Goal: Task Accomplishment & Management: Manage account settings

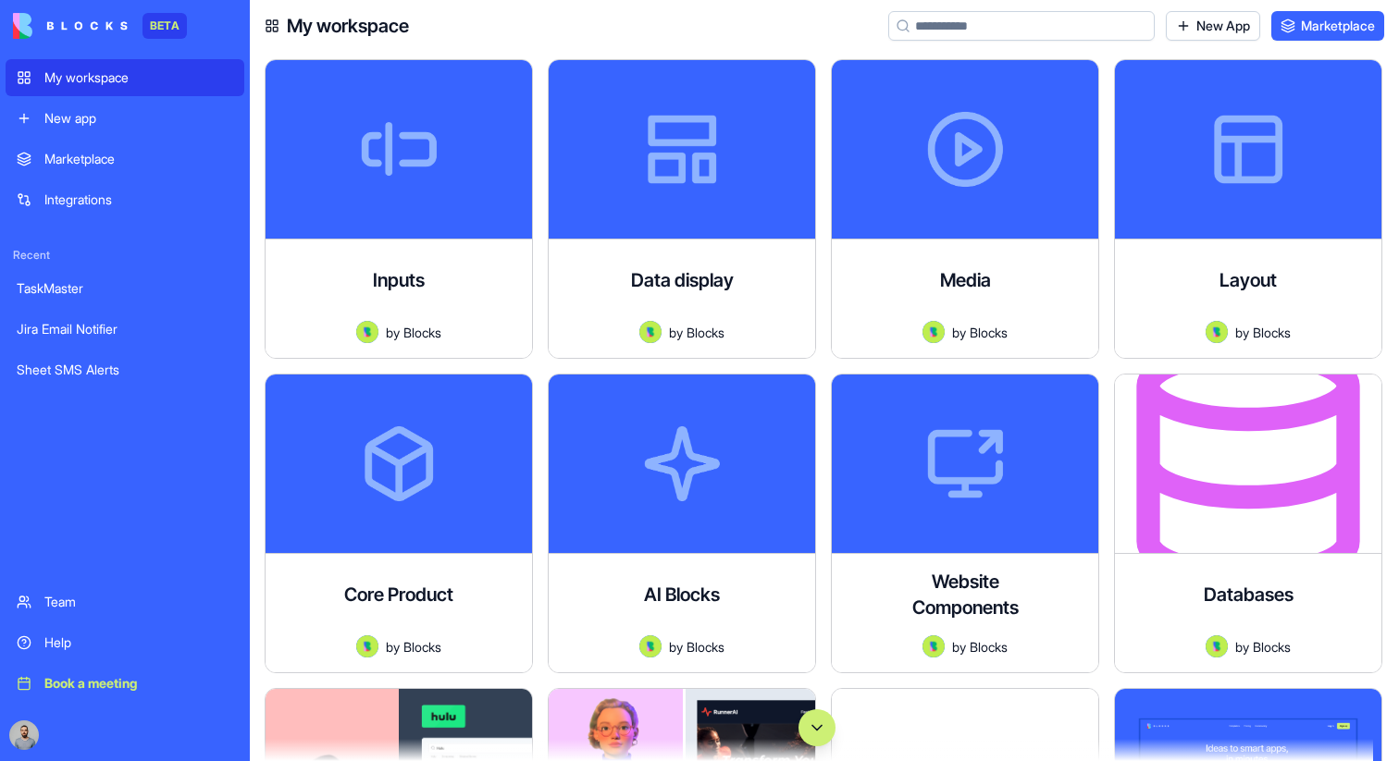
click at [817, 724] on button "Scroll to bottom" at bounding box center [816, 728] width 37 height 37
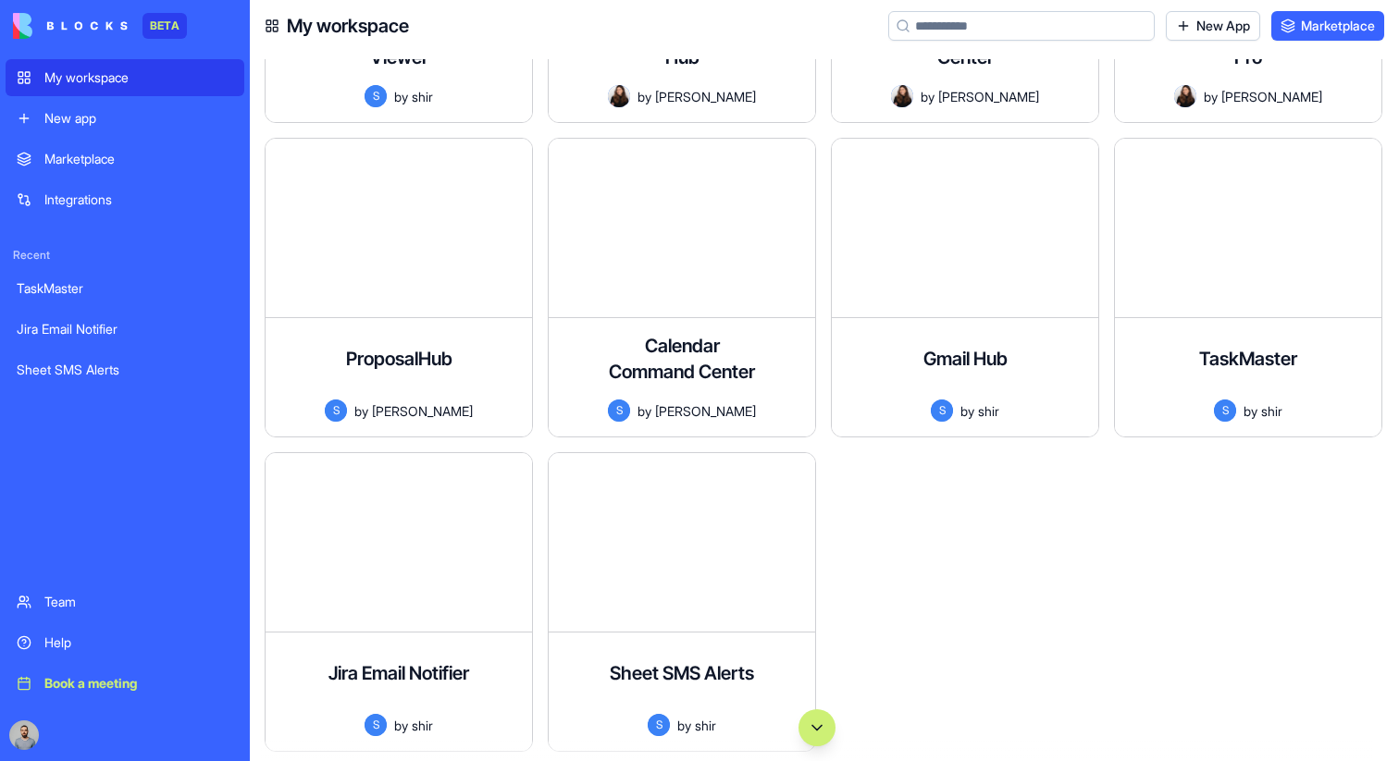
scroll to position [130620, 0]
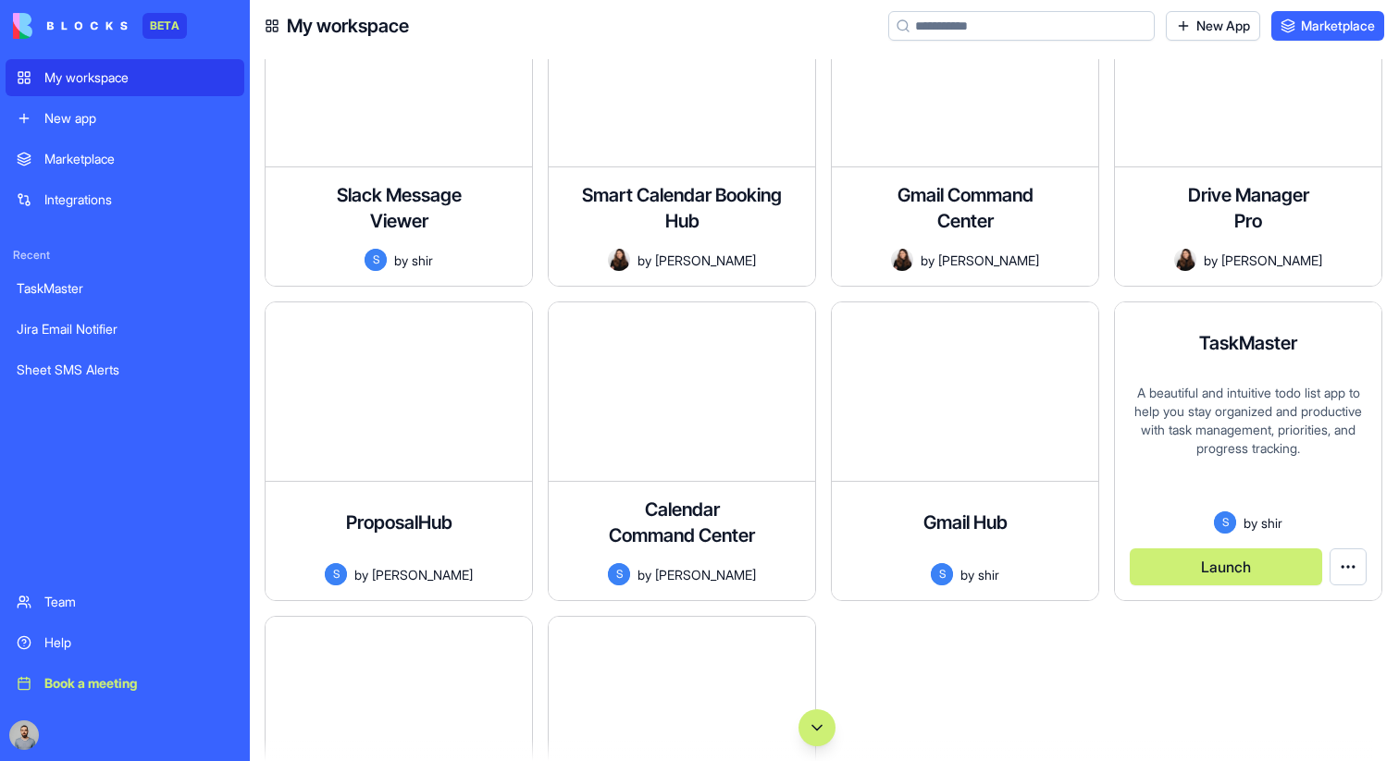
click at [1244, 563] on button "Launch" at bounding box center [1226, 567] width 192 height 37
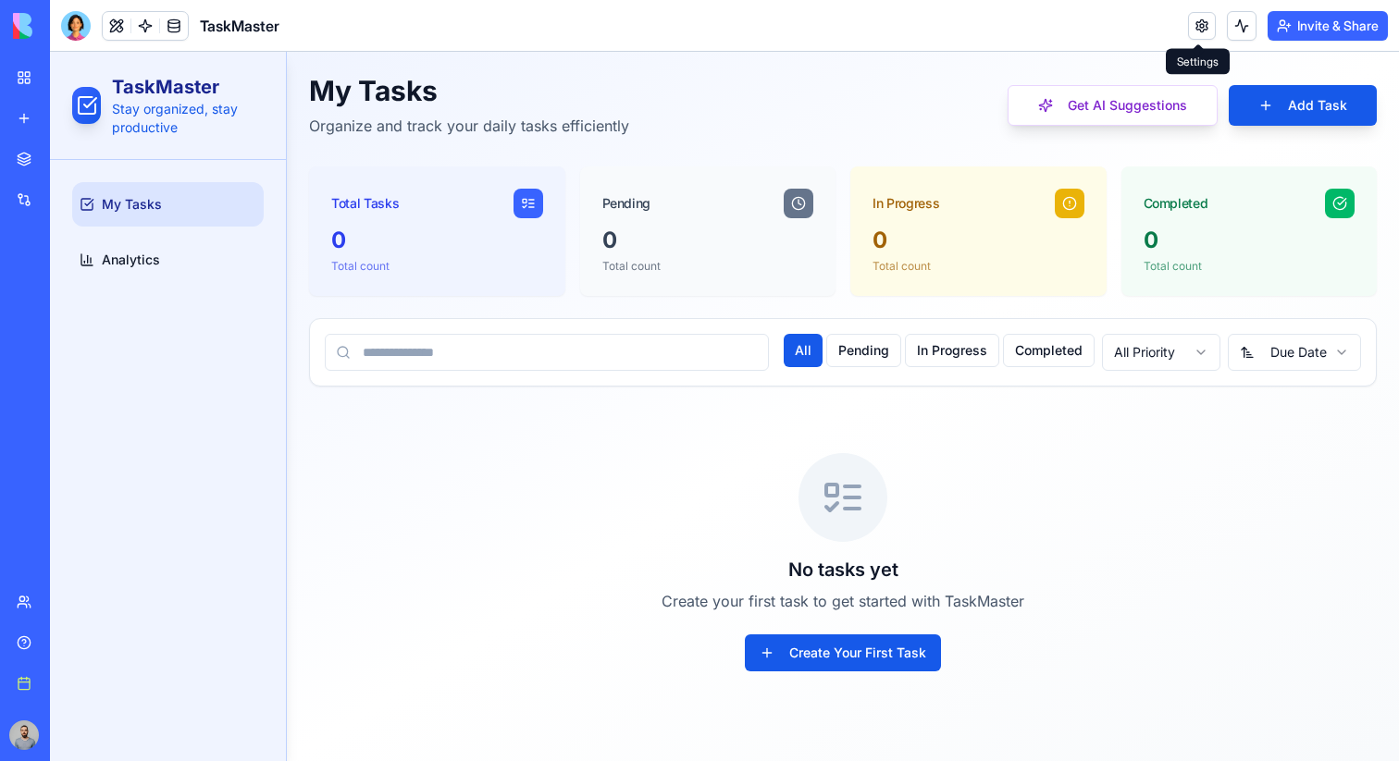
click at [1194, 28] on link at bounding box center [1202, 26] width 28 height 28
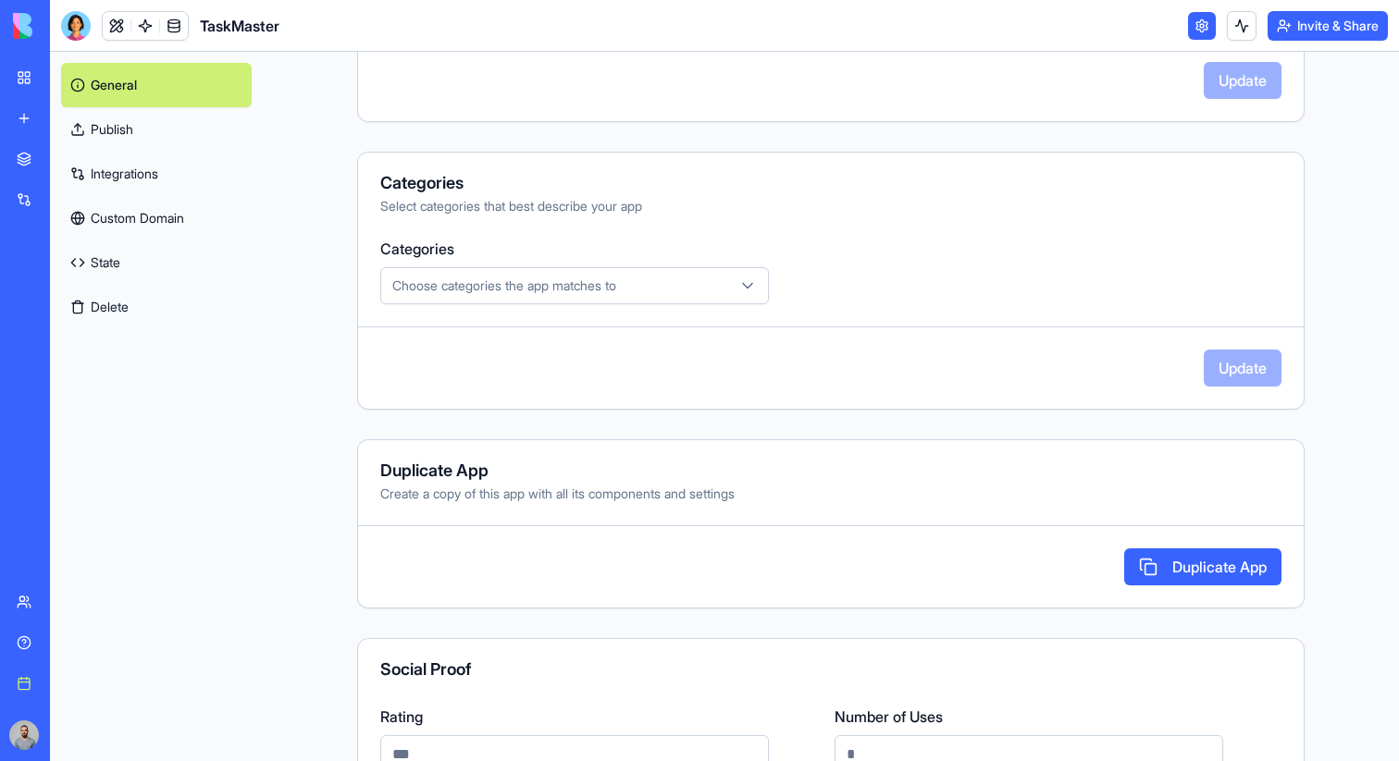
scroll to position [455, 0]
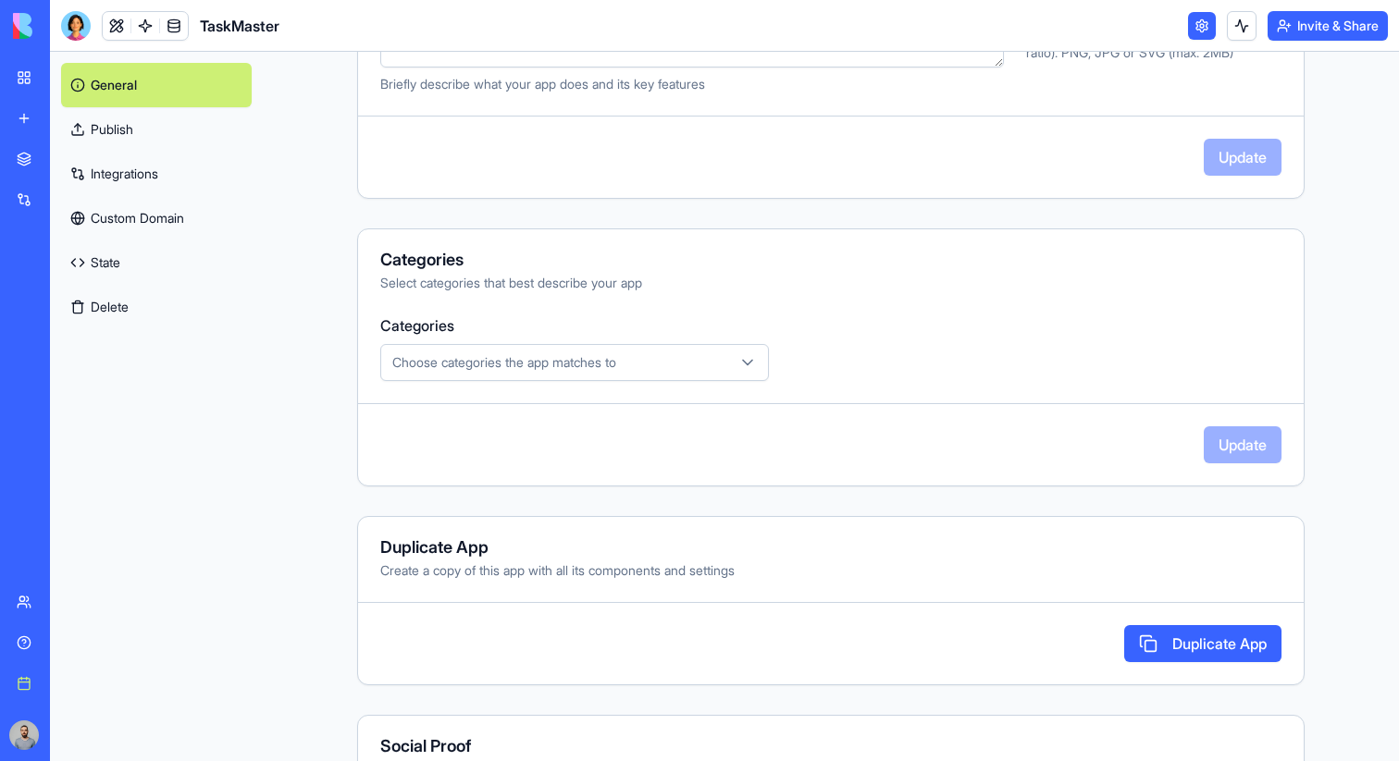
click at [201, 128] on link "Publish" at bounding box center [156, 129] width 191 height 44
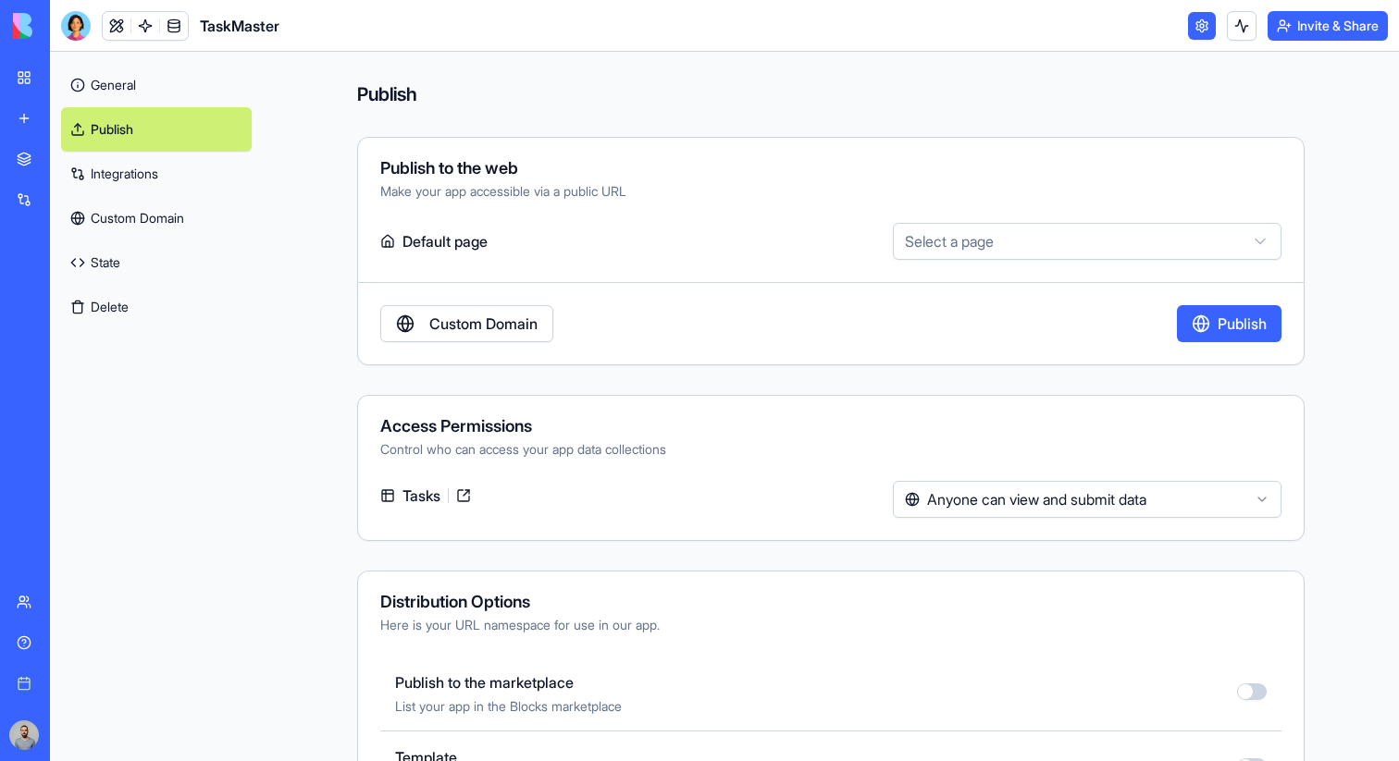
click at [151, 176] on link "Integrations" at bounding box center [156, 174] width 191 height 44
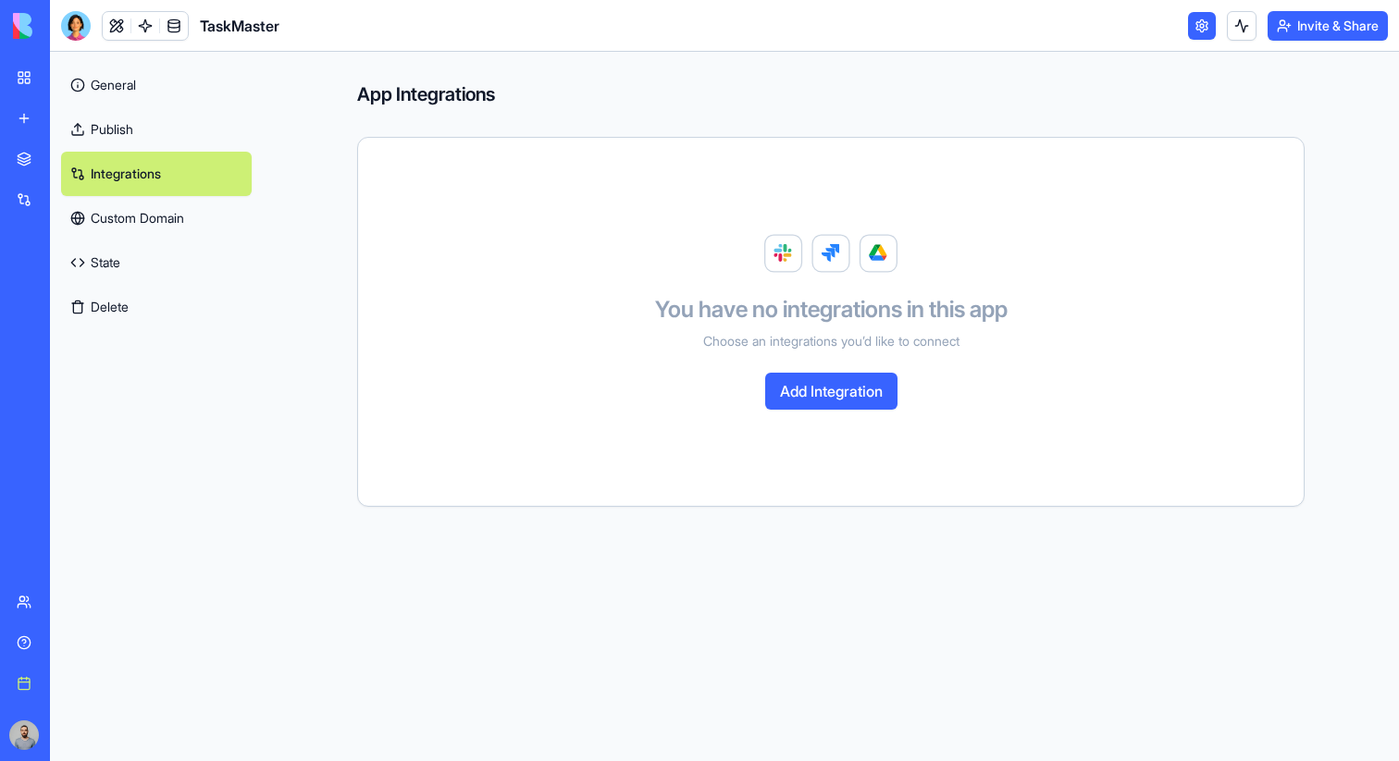
click at [805, 401] on button "Add Integration" at bounding box center [831, 391] width 132 height 37
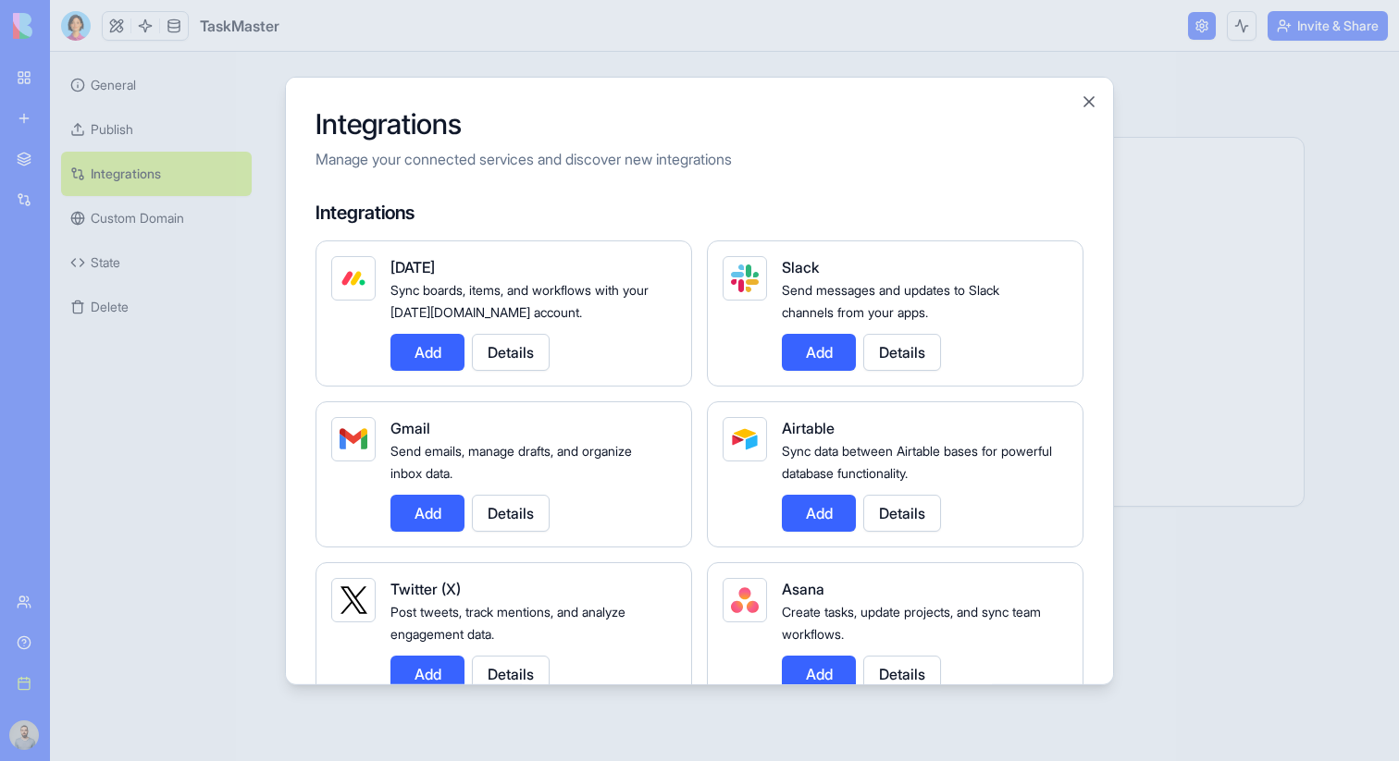
click at [829, 356] on button "Add" at bounding box center [819, 351] width 74 height 37
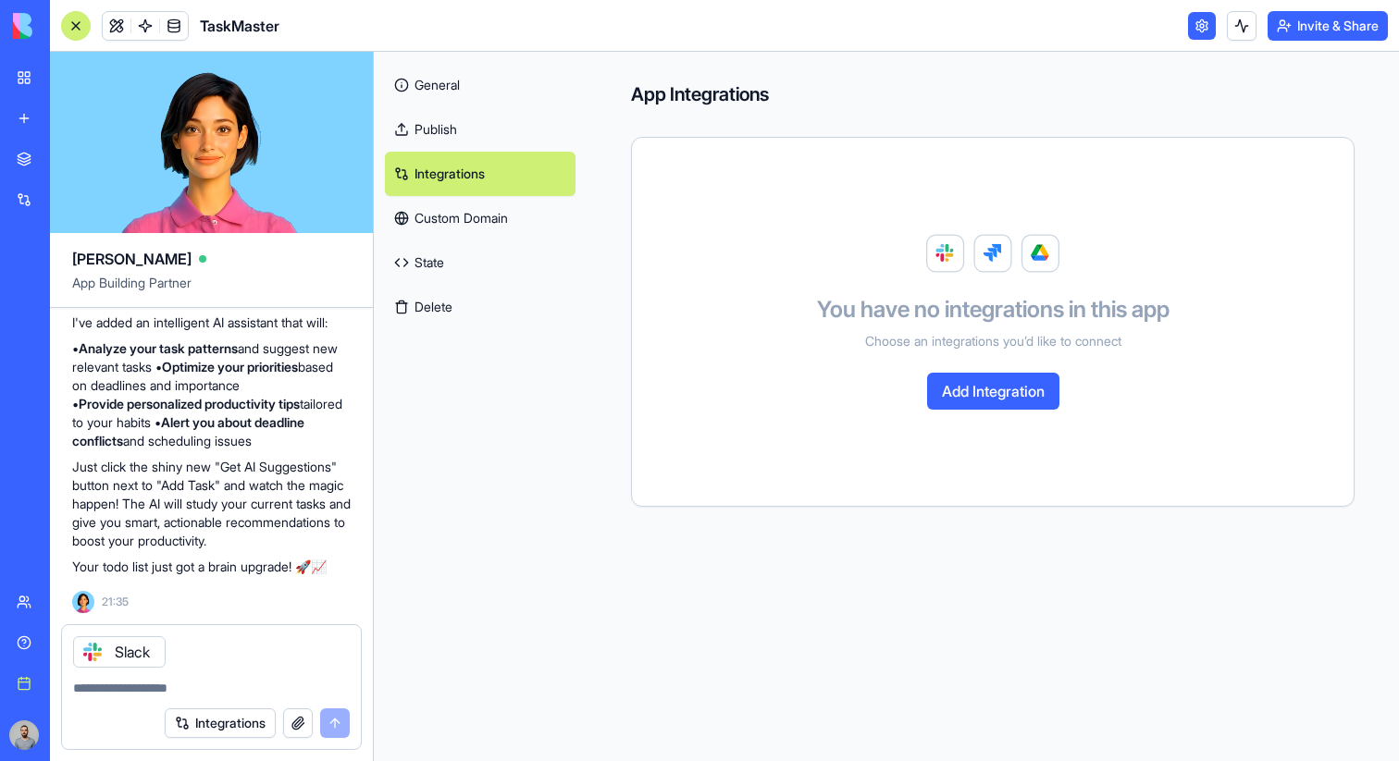
click at [198, 688] on textarea at bounding box center [211, 688] width 277 height 19
click at [77, 33] on div at bounding box center [76, 26] width 30 height 30
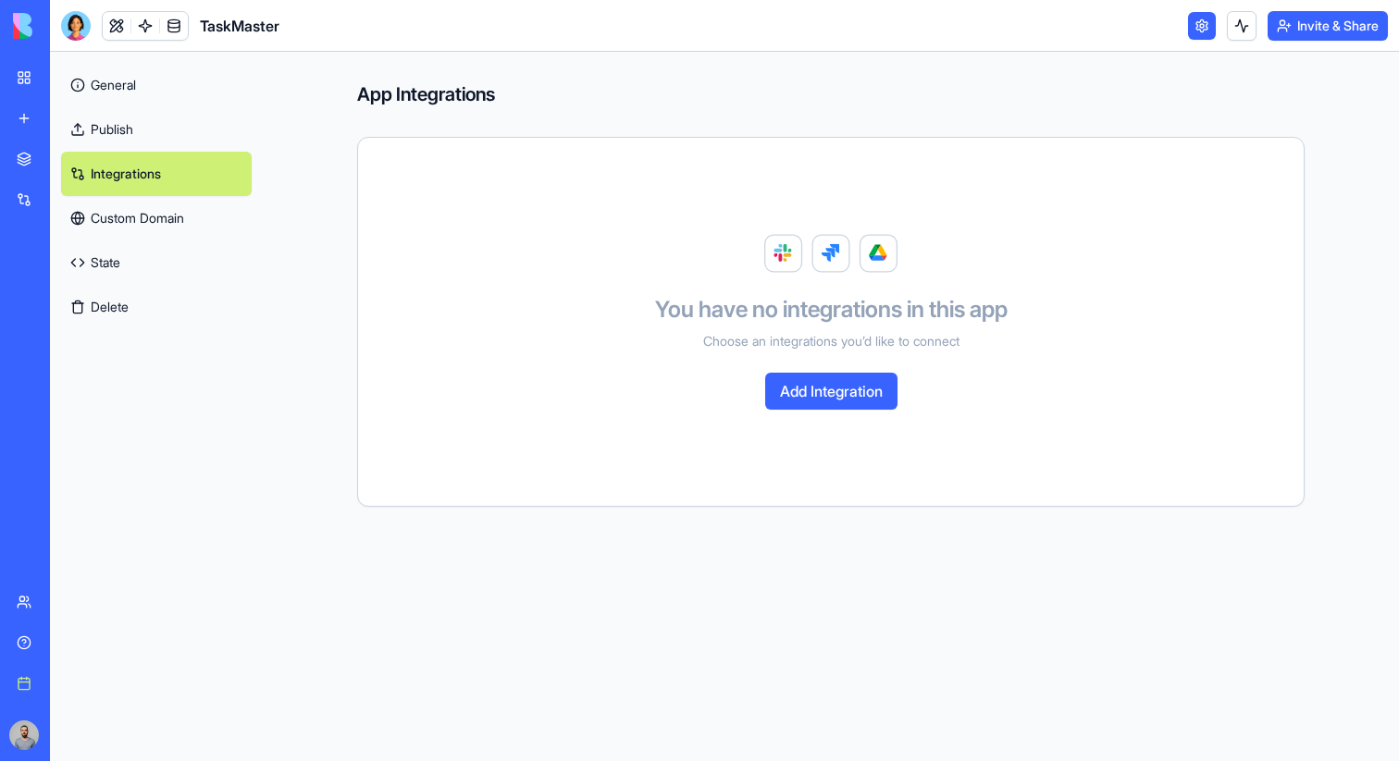
click at [198, 206] on link "Custom Domain" at bounding box center [156, 218] width 191 height 44
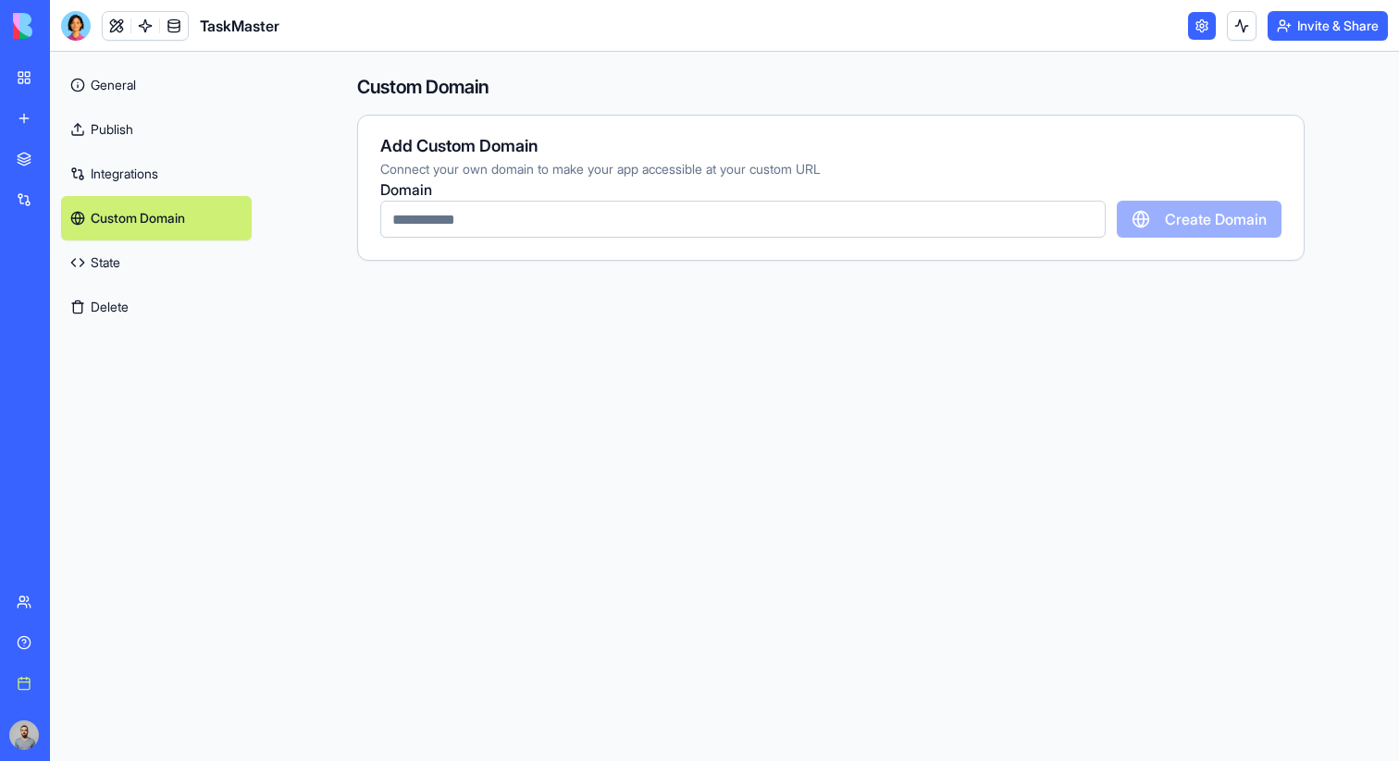
click at [189, 267] on link "State" at bounding box center [156, 263] width 191 height 44
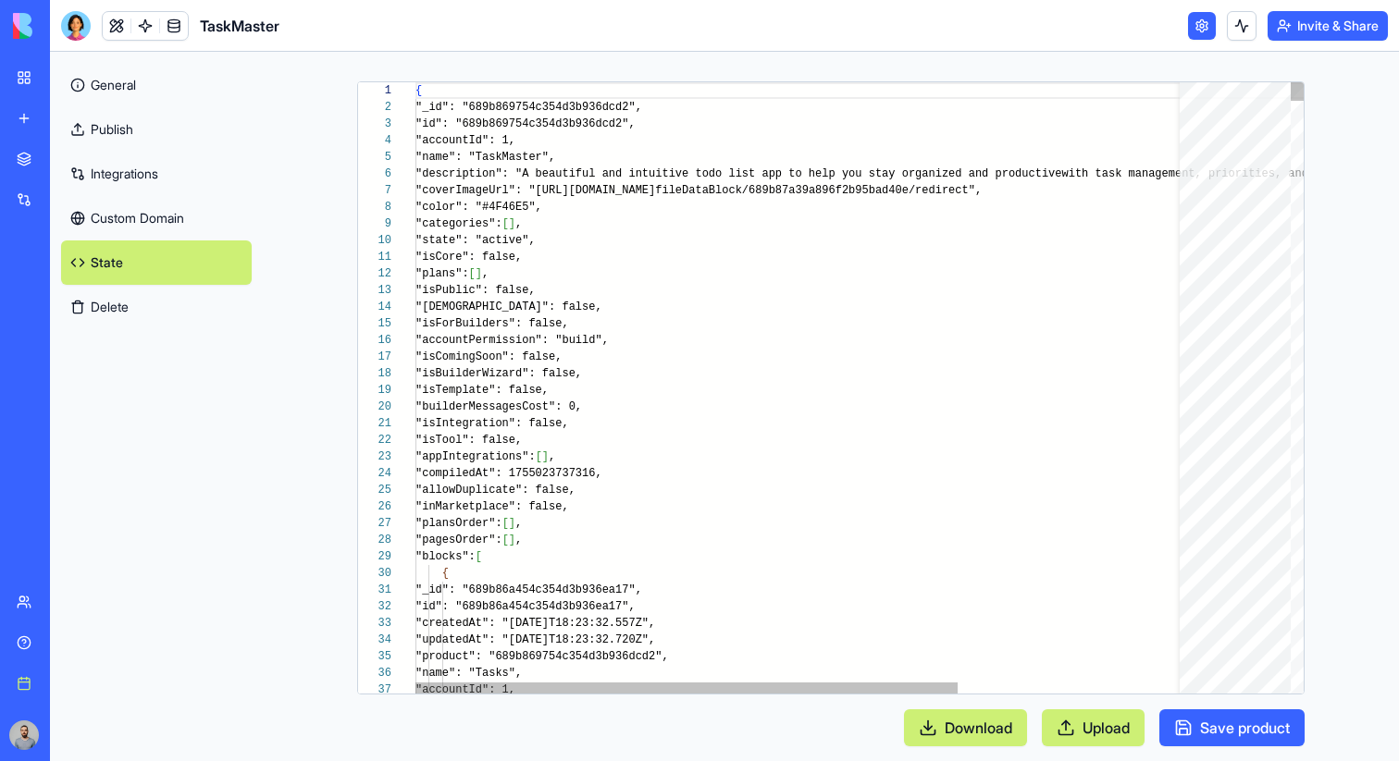
scroll to position [167, 0]
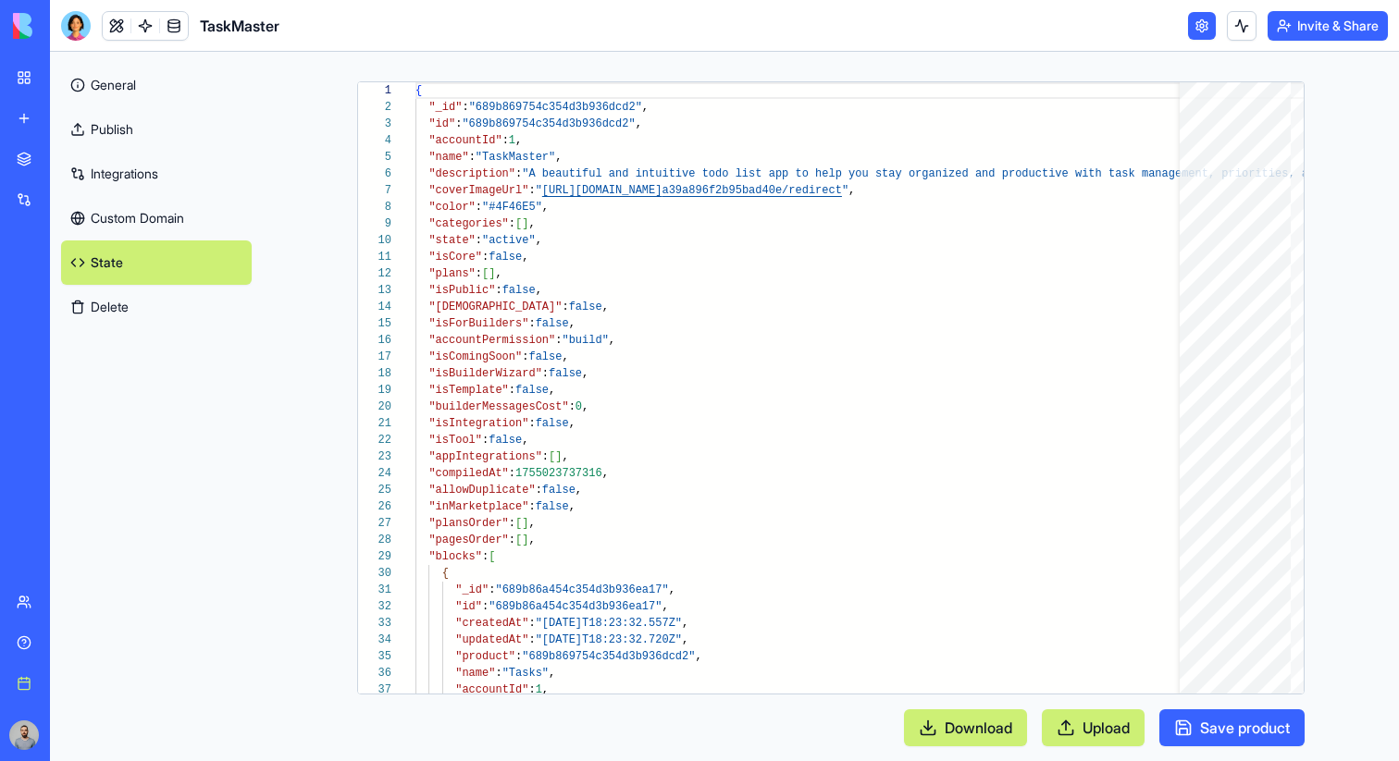
click at [195, 301] on button "Delete" at bounding box center [156, 307] width 191 height 44
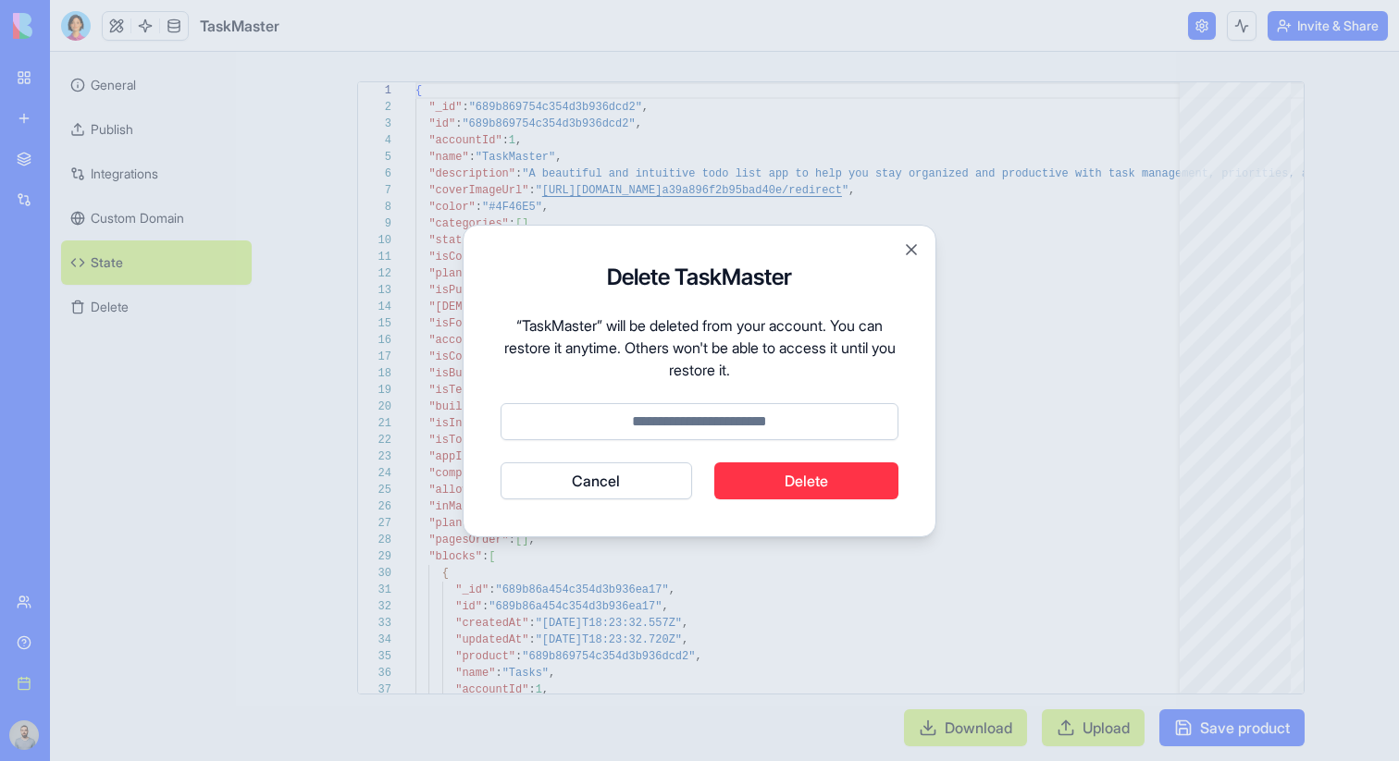
click at [587, 473] on button "Cancel" at bounding box center [597, 481] width 192 height 37
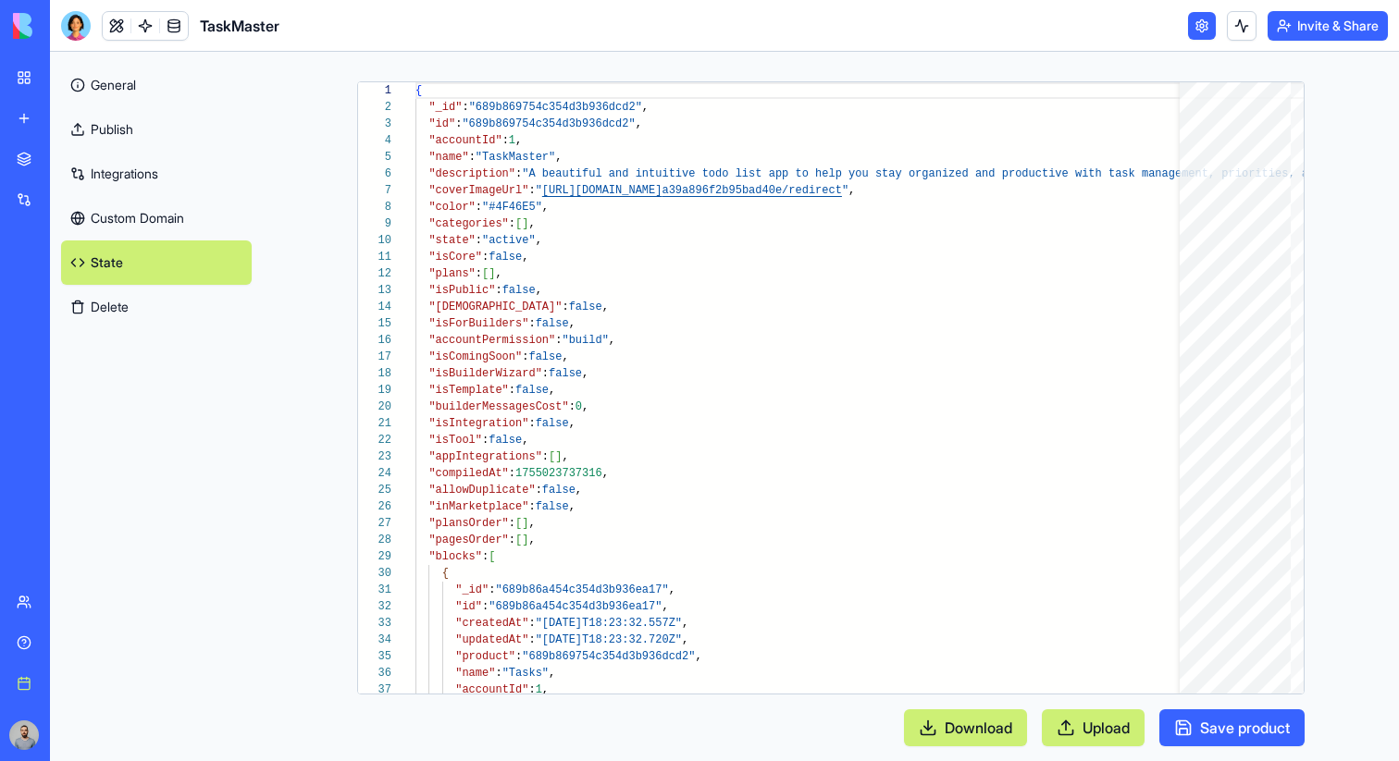
click at [198, 218] on link "Custom Domain" at bounding box center [156, 218] width 191 height 44
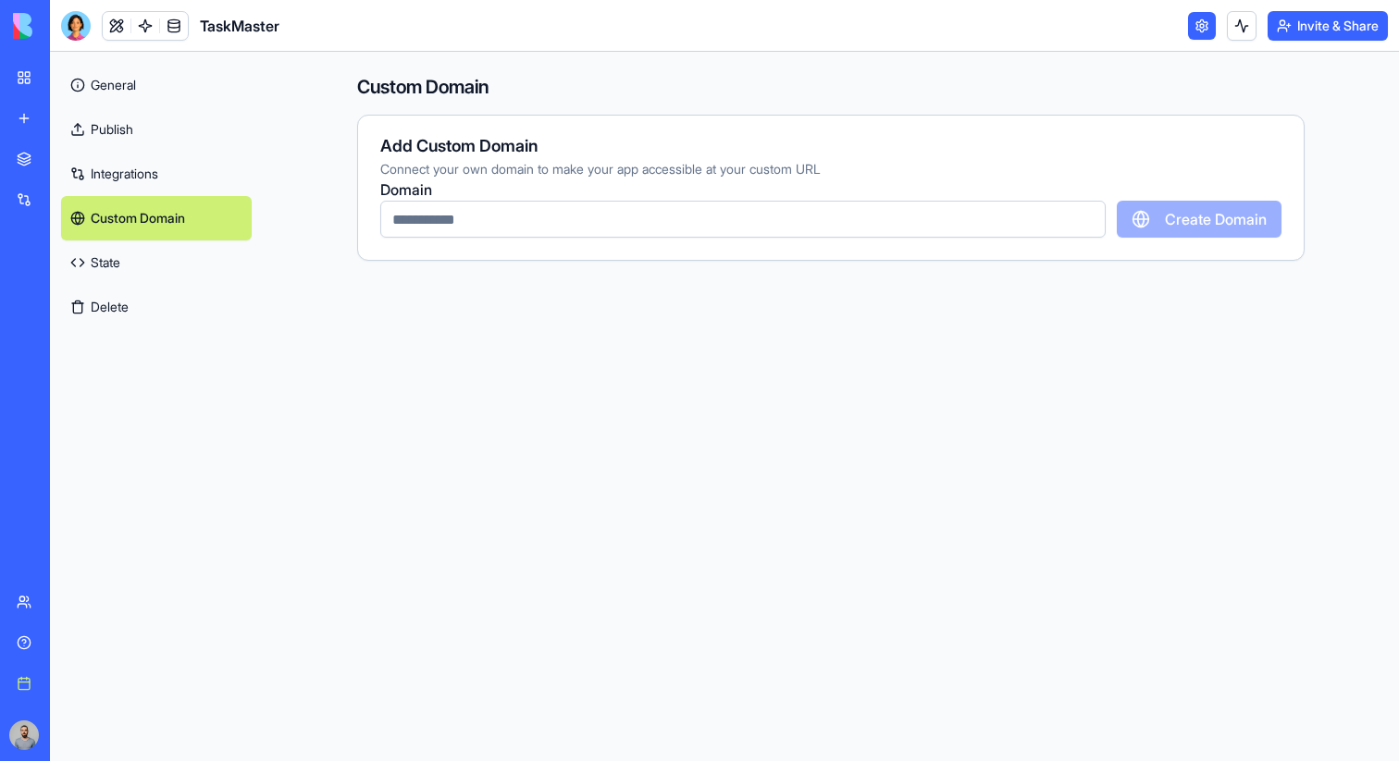
click at [429, 219] on input "text" at bounding box center [742, 219] width 725 height 37
click at [177, 253] on link "State" at bounding box center [156, 263] width 191 height 44
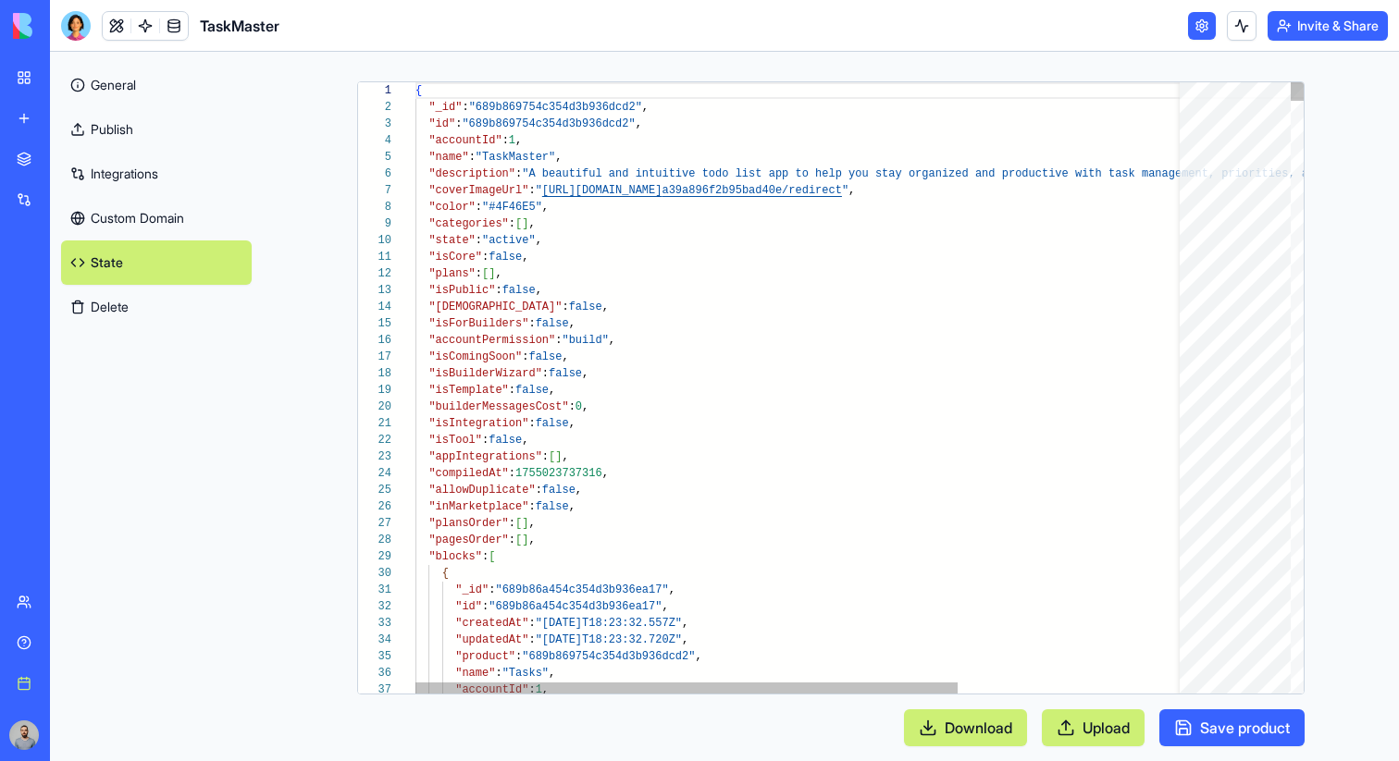
scroll to position [167, 0]
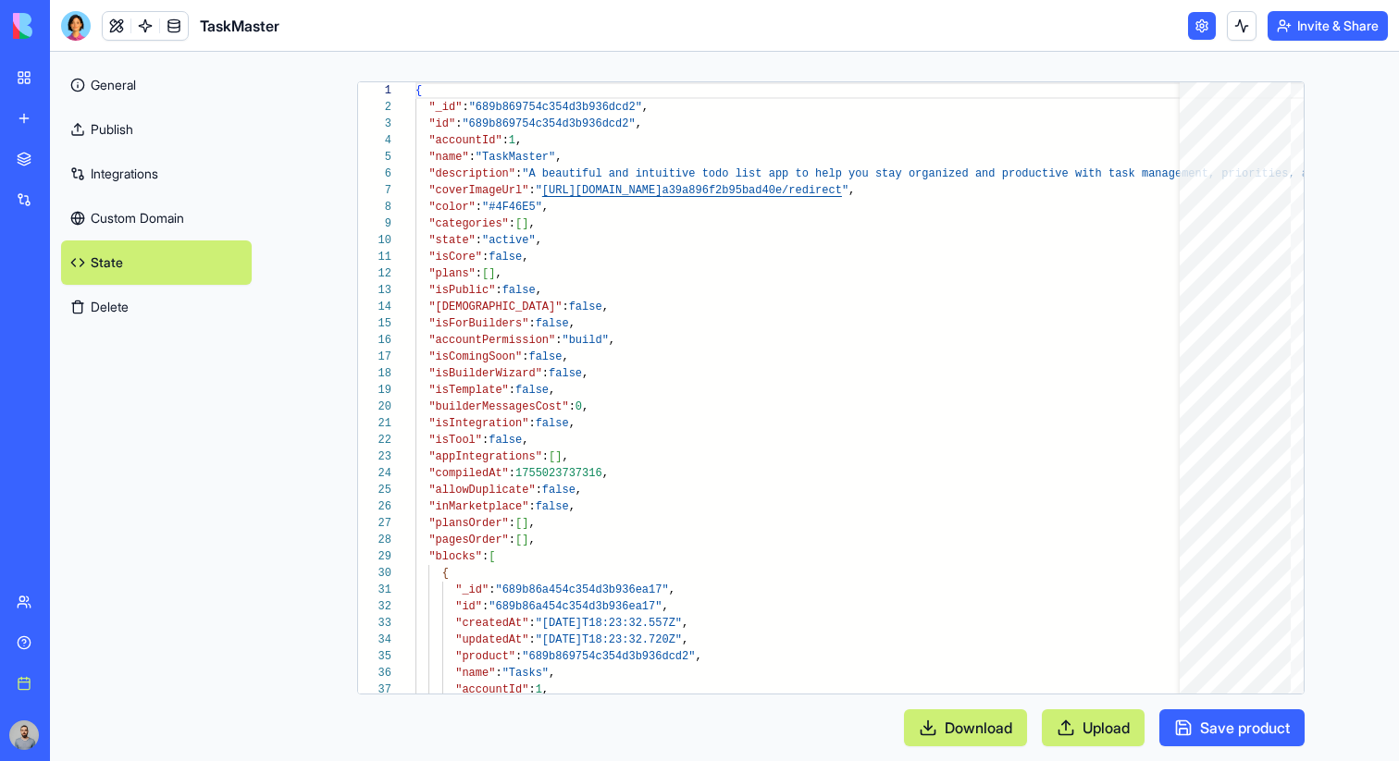
click at [176, 299] on button "Delete" at bounding box center [156, 307] width 191 height 44
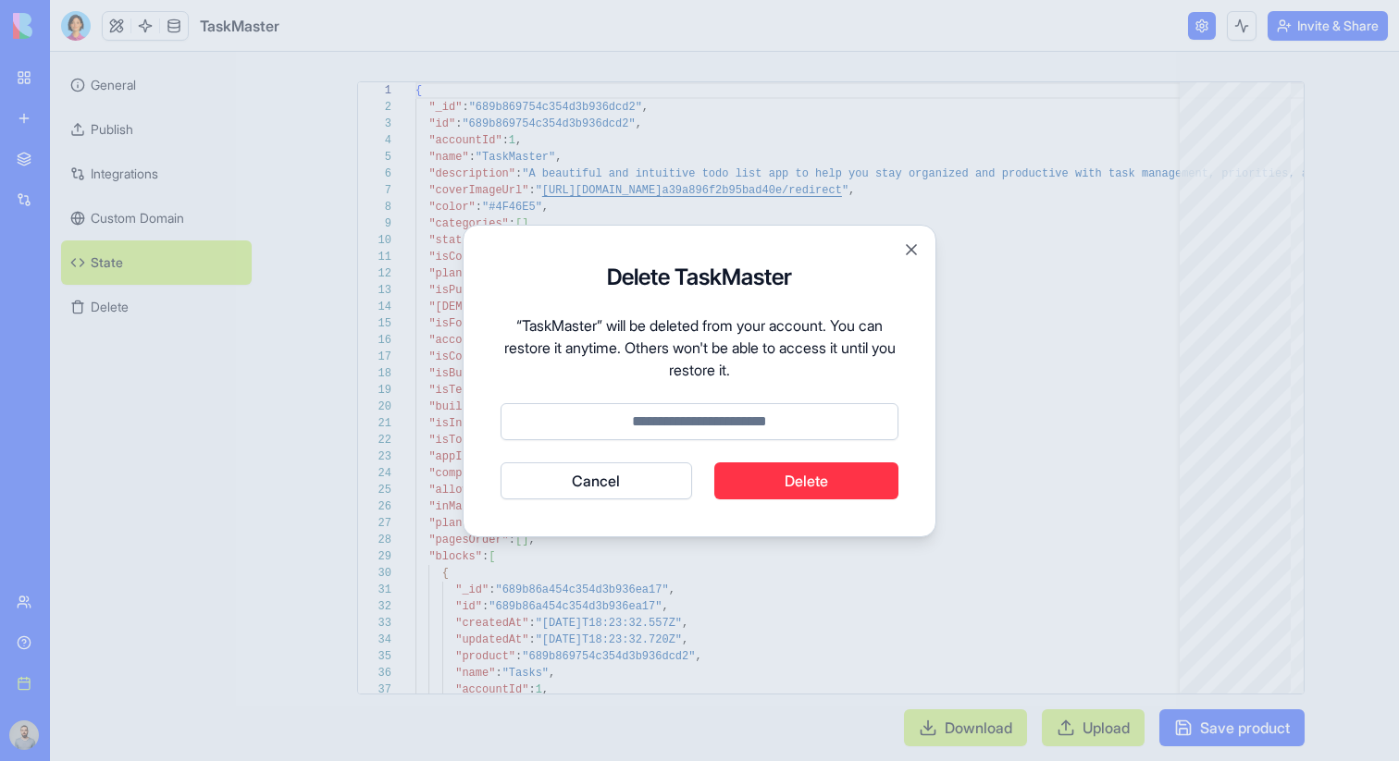
click at [593, 470] on button "Cancel" at bounding box center [597, 481] width 192 height 37
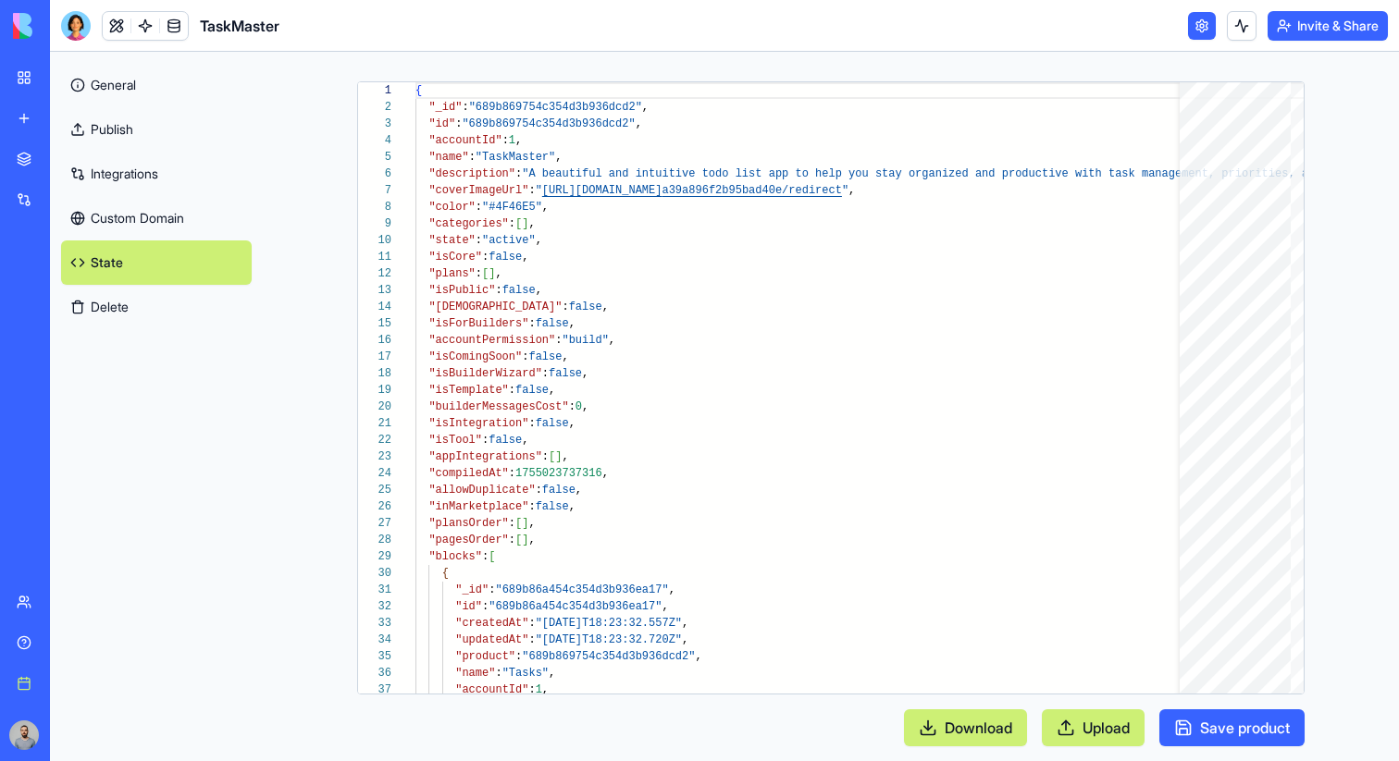
click at [156, 310] on button "Delete" at bounding box center [156, 307] width 191 height 44
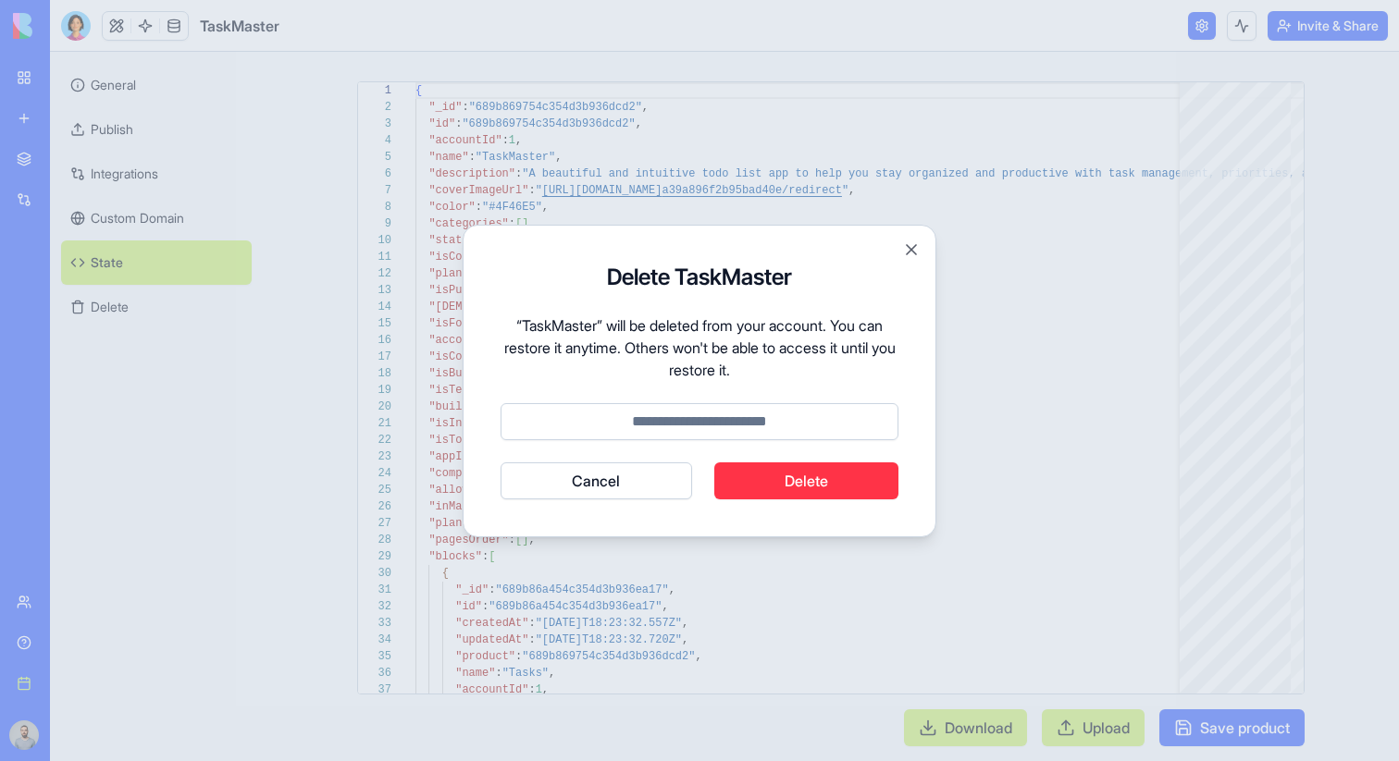
click at [633, 485] on button "Cancel" at bounding box center [597, 481] width 192 height 37
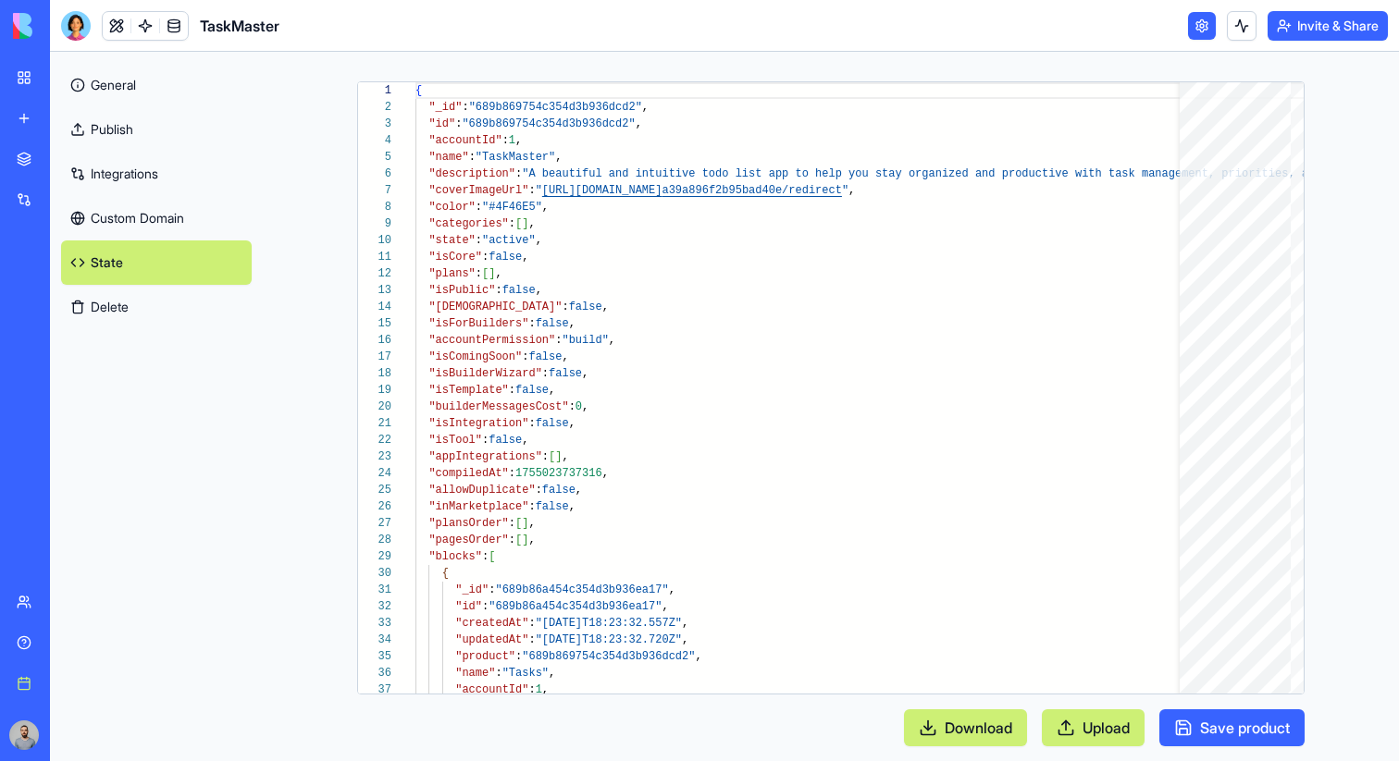
click at [179, 93] on link "General" at bounding box center [156, 85] width 191 height 44
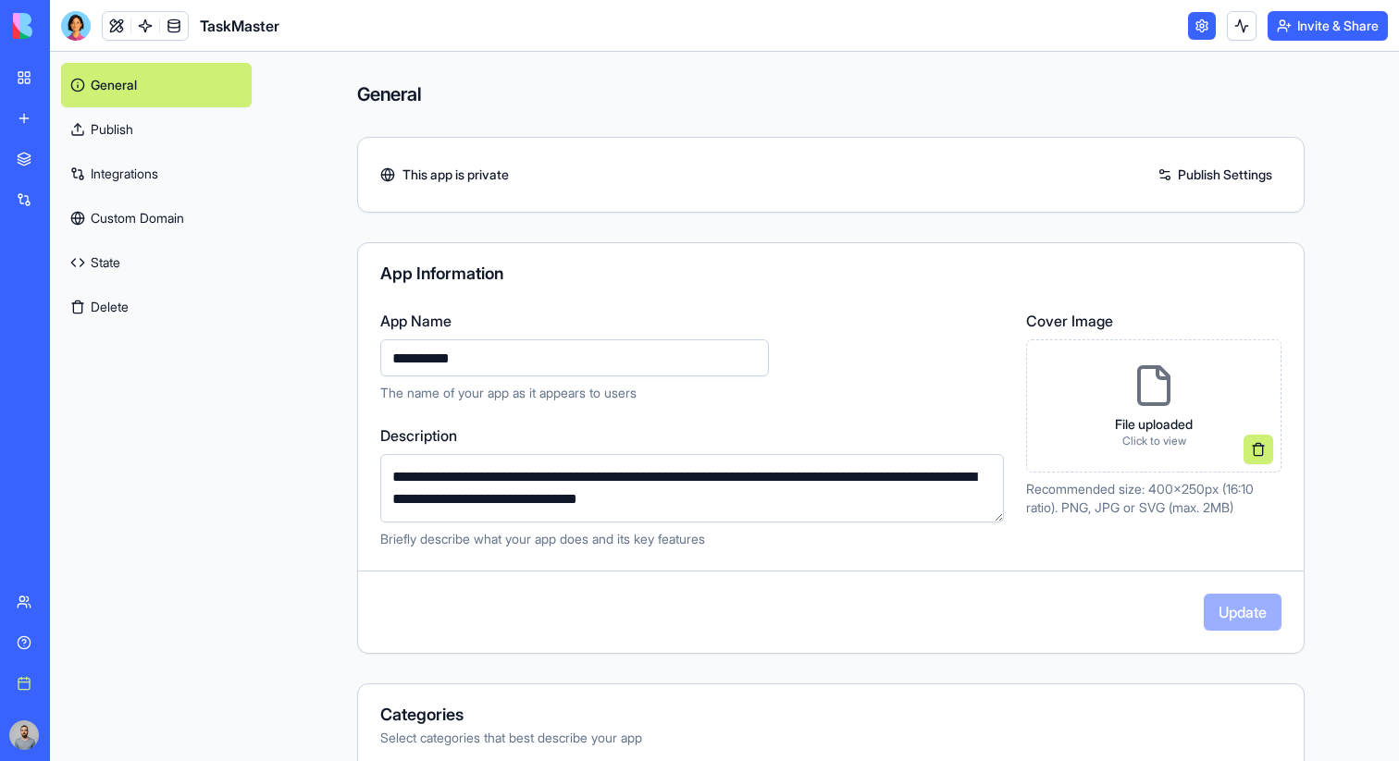
click at [200, 312] on button "Delete" at bounding box center [156, 307] width 191 height 44
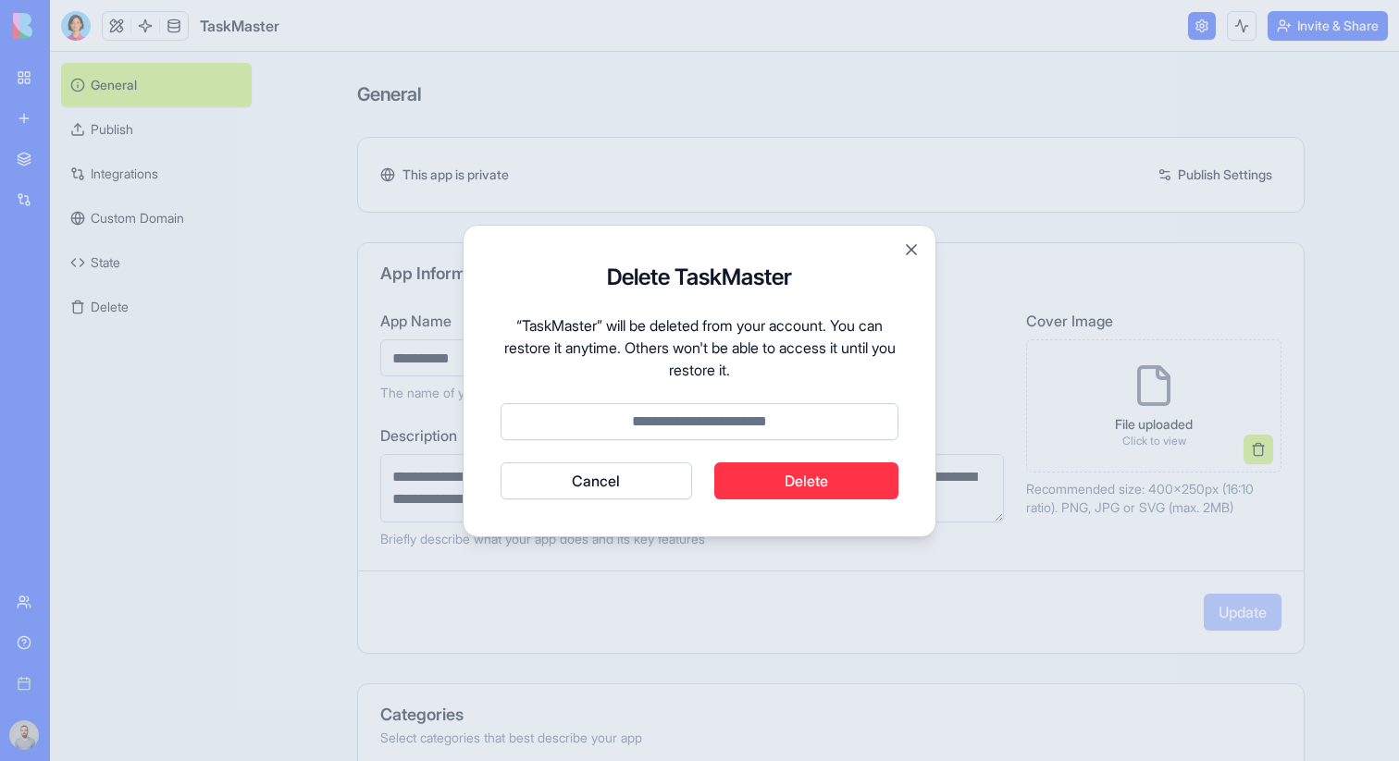
click at [616, 475] on button "Cancel" at bounding box center [597, 481] width 192 height 37
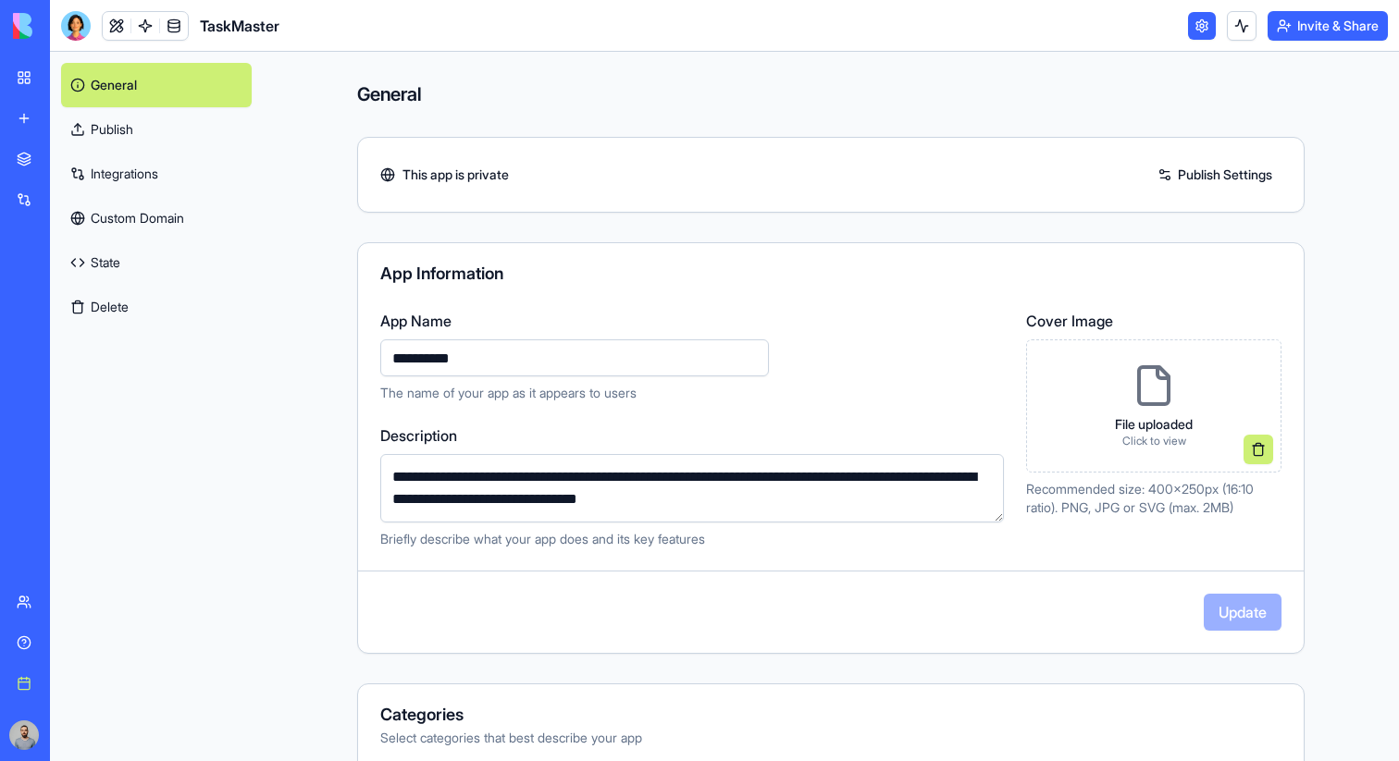
click at [1193, 35] on link at bounding box center [1202, 26] width 28 height 28
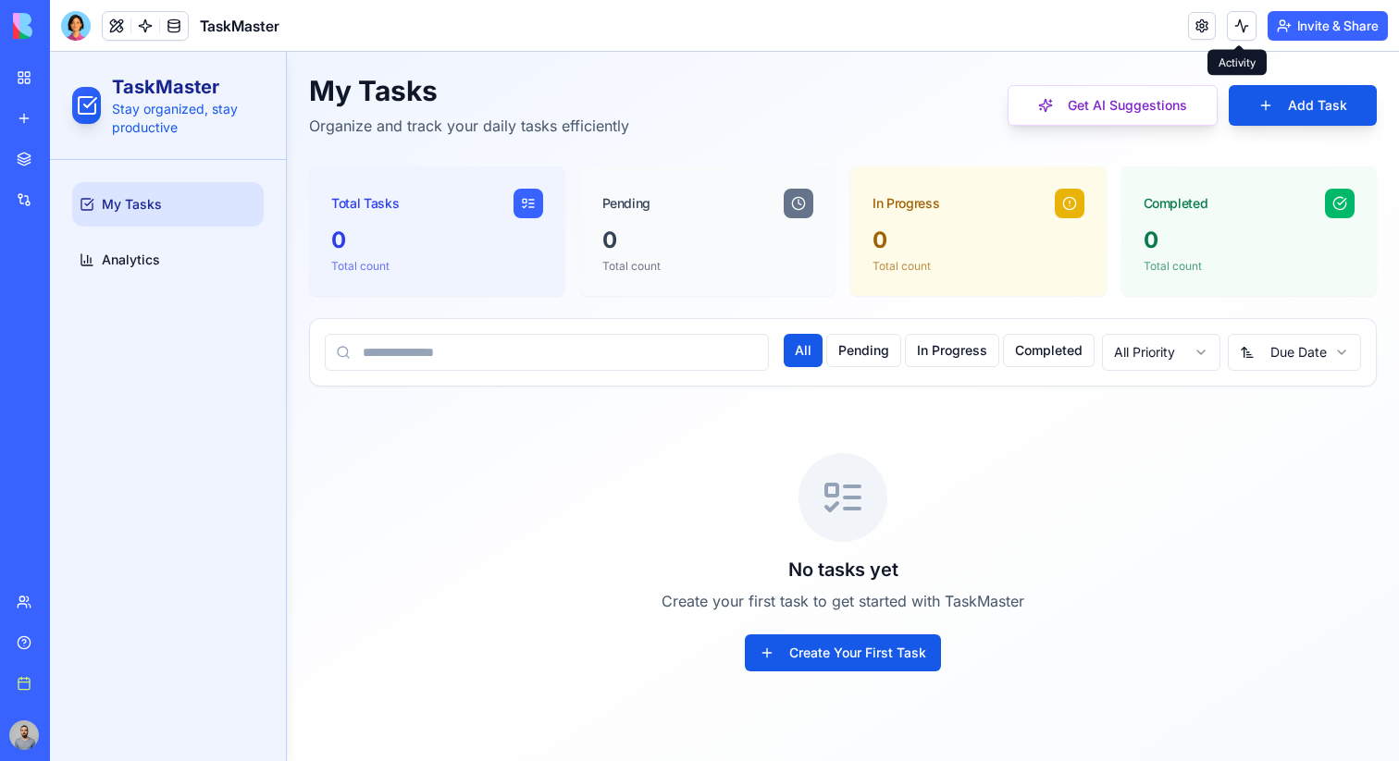
click at [1236, 34] on button at bounding box center [1242, 26] width 30 height 30
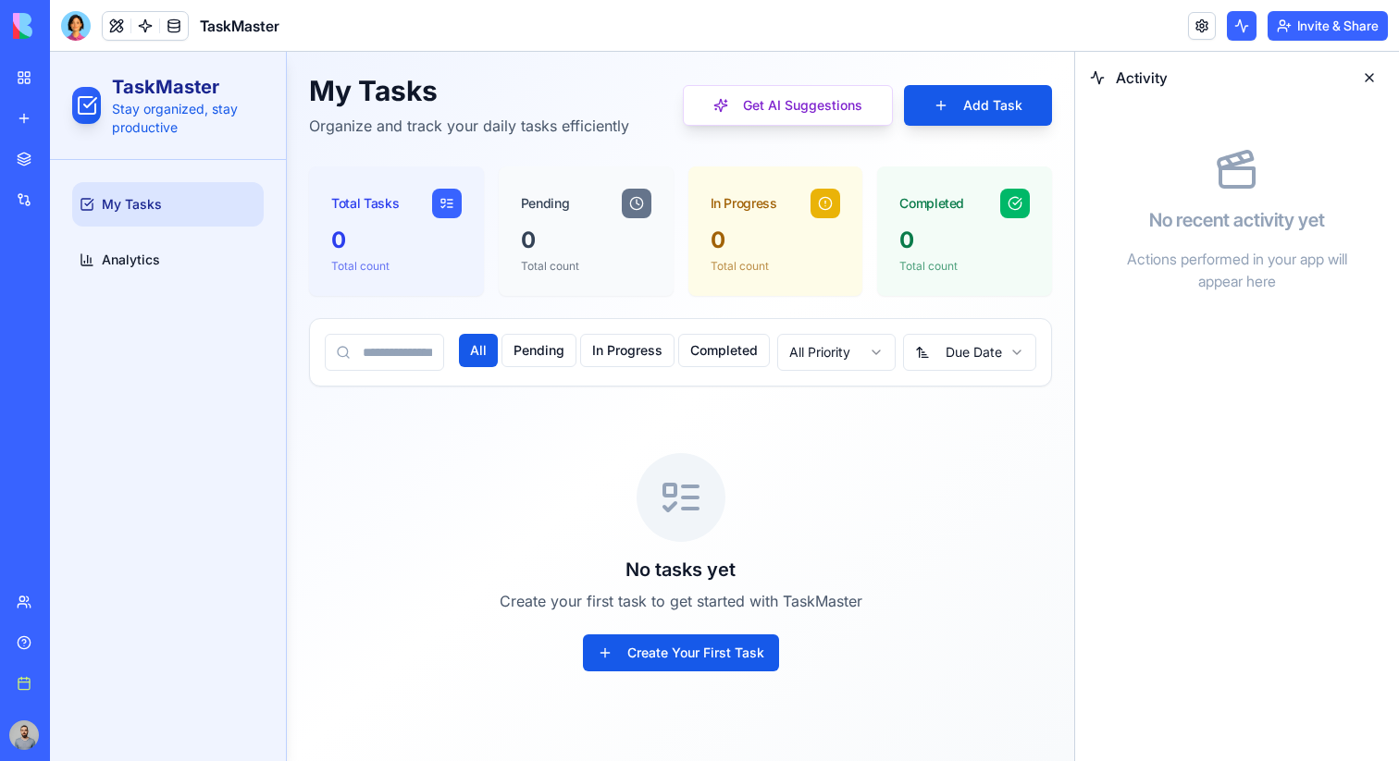
click at [1236, 34] on button at bounding box center [1242, 26] width 30 height 30
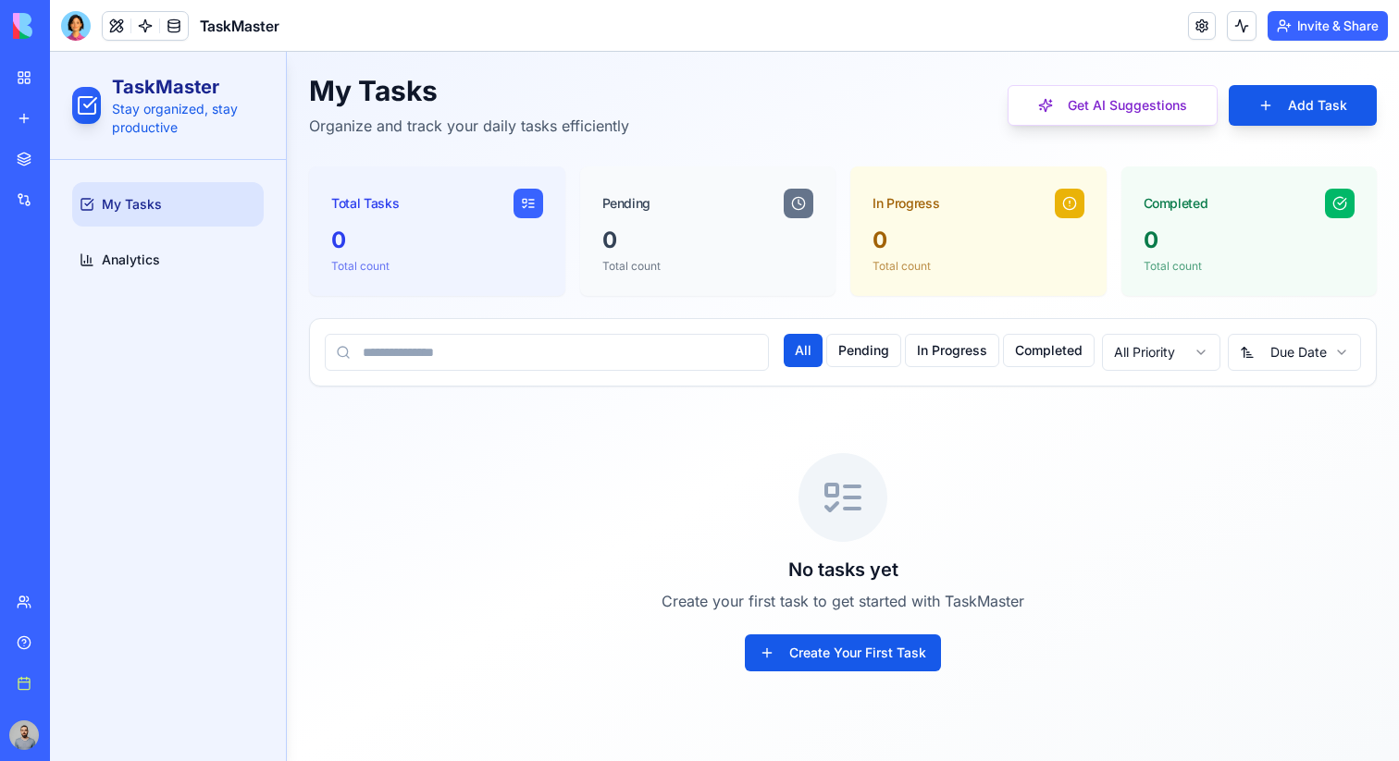
click at [1272, 27] on button "Invite & Share" at bounding box center [1328, 26] width 120 height 30
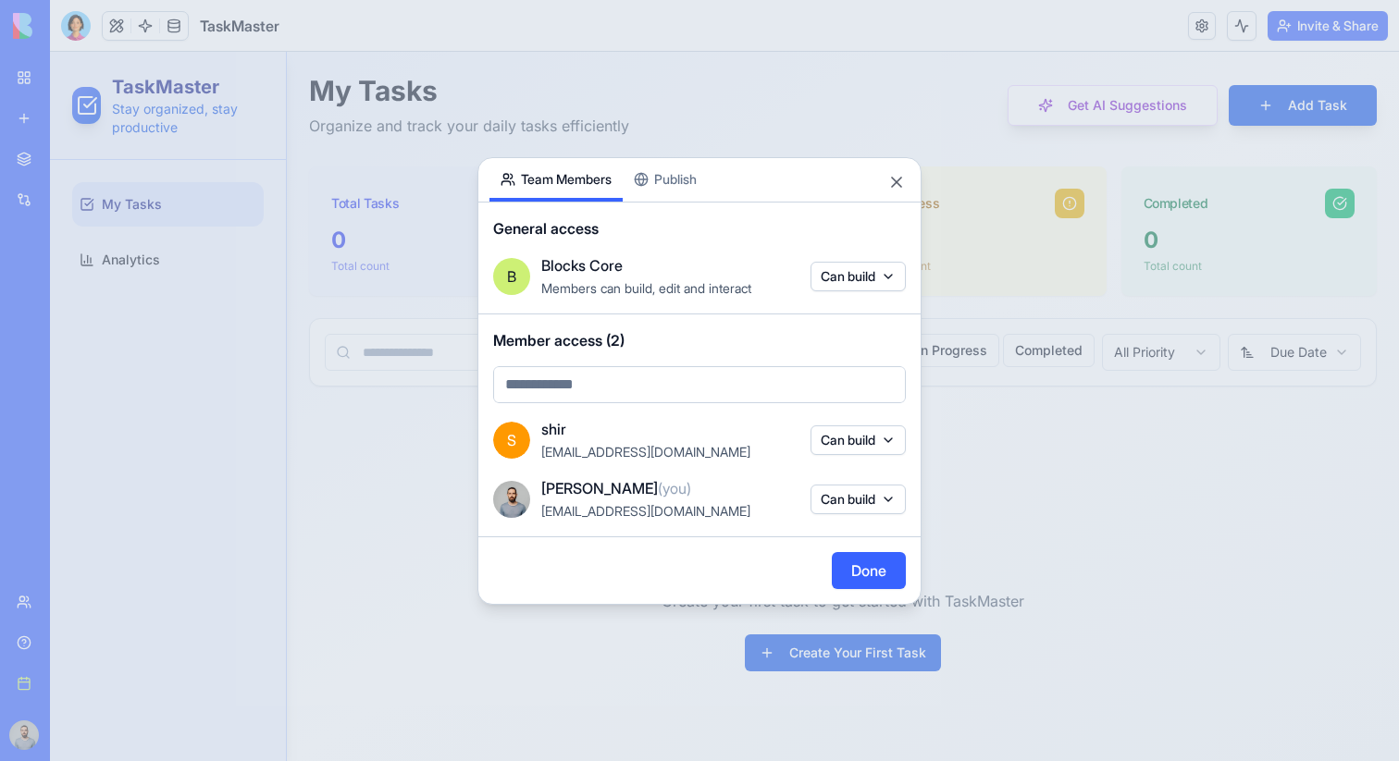
click at [1204, 78] on div at bounding box center [699, 380] width 1399 height 761
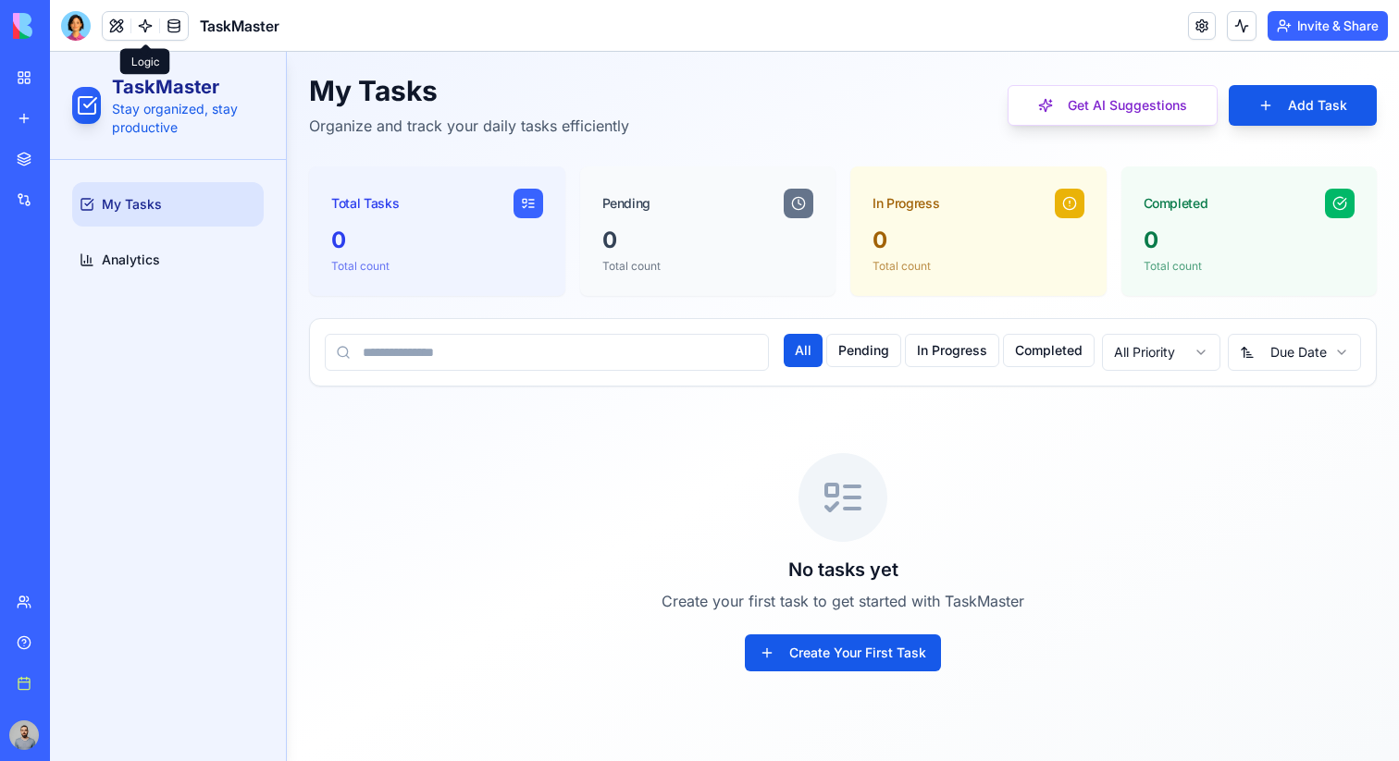
click at [152, 27] on link at bounding box center [145, 26] width 28 height 28
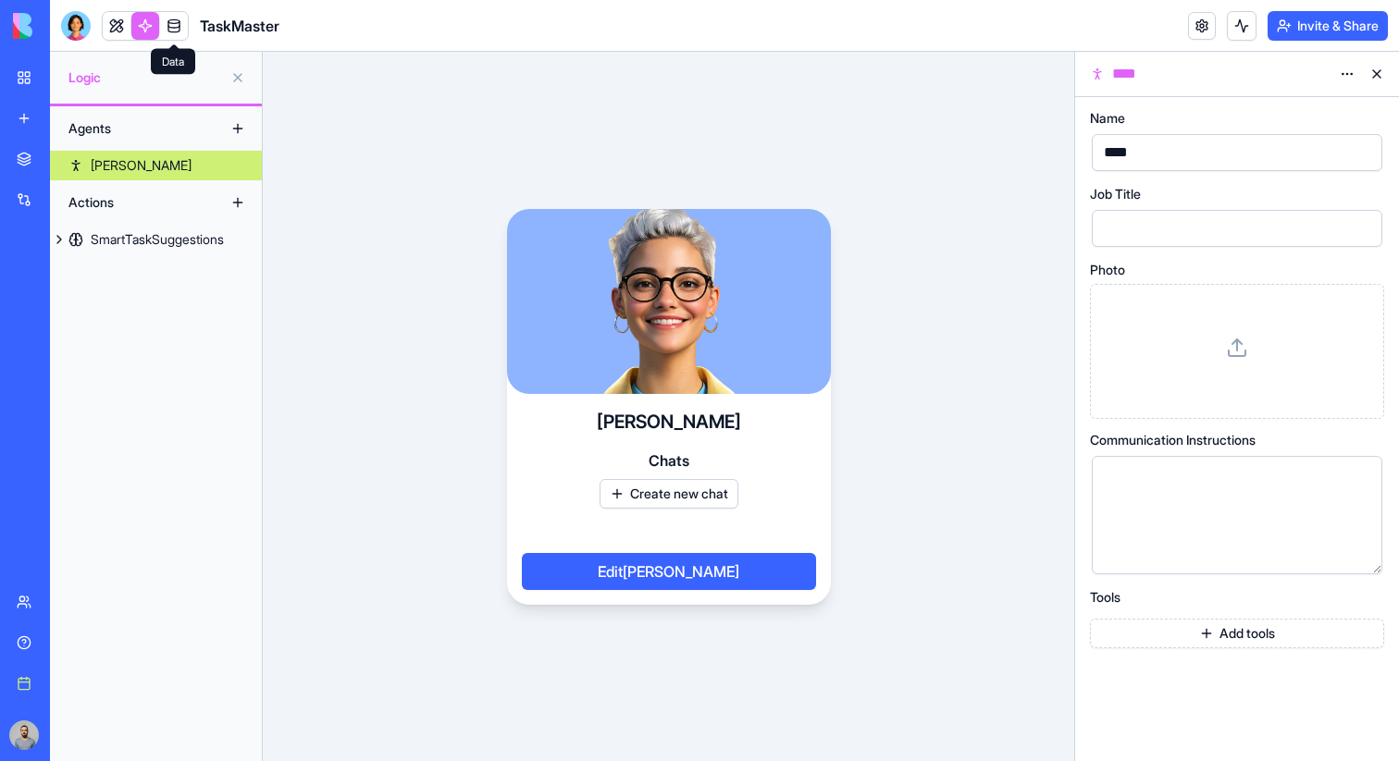
click at [175, 24] on link at bounding box center [174, 26] width 28 height 28
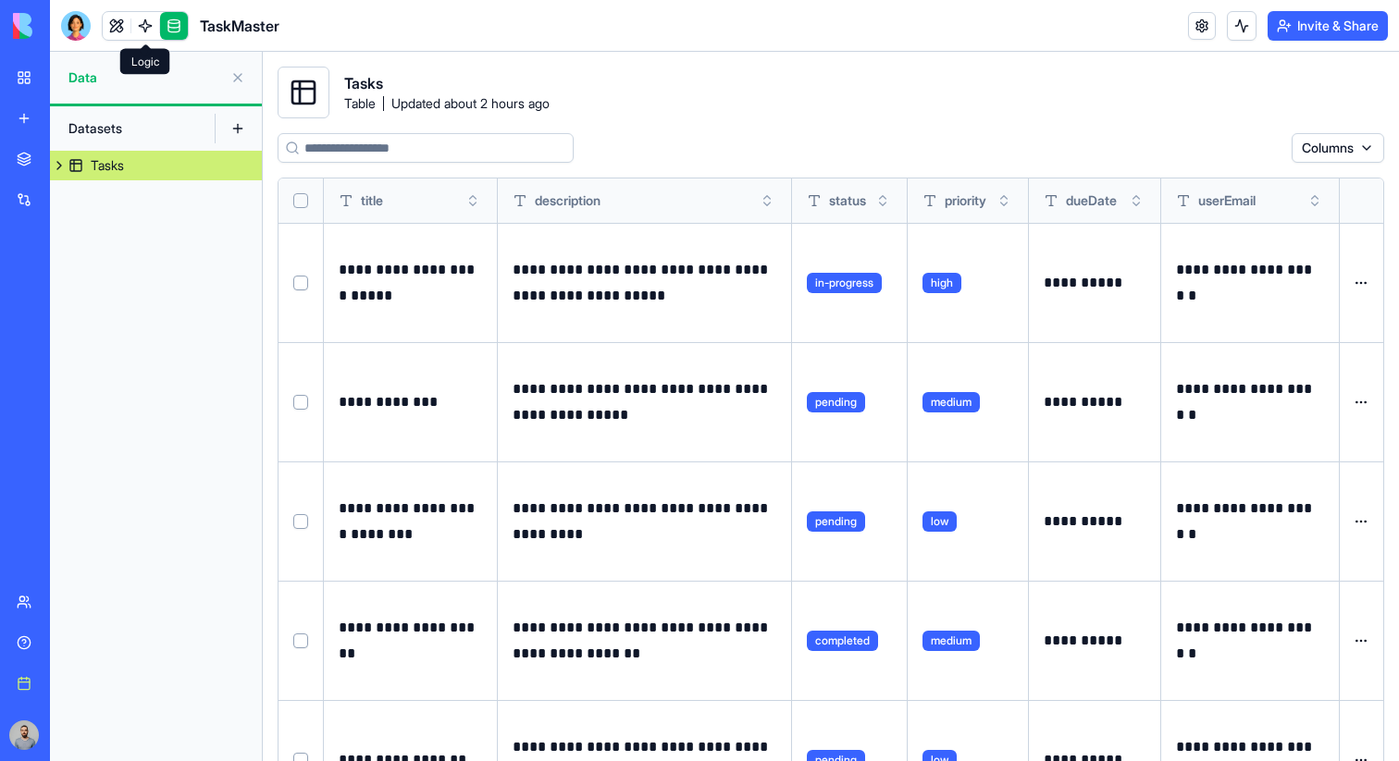
click at [146, 26] on link at bounding box center [145, 26] width 28 height 28
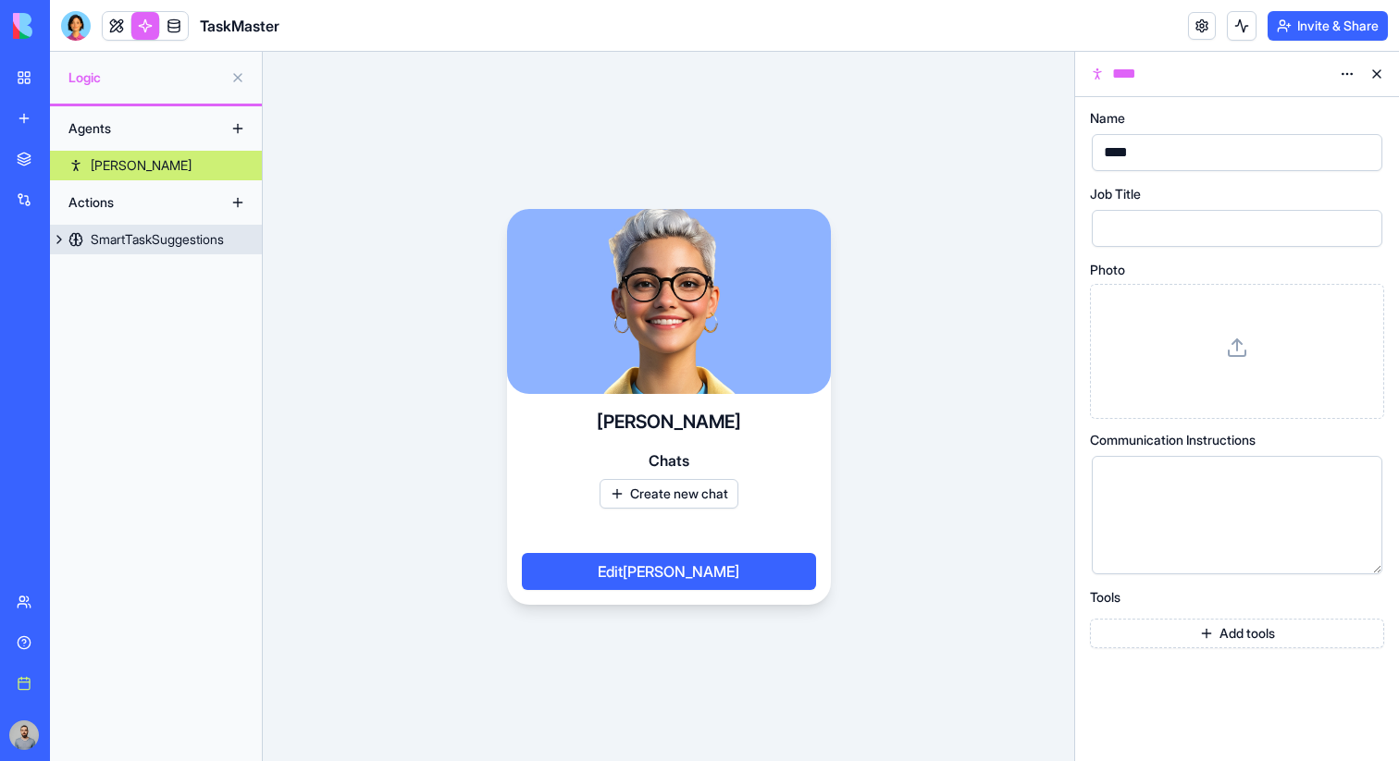
click at [146, 233] on div "SmartTaskSuggestions" at bounding box center [157, 239] width 133 height 19
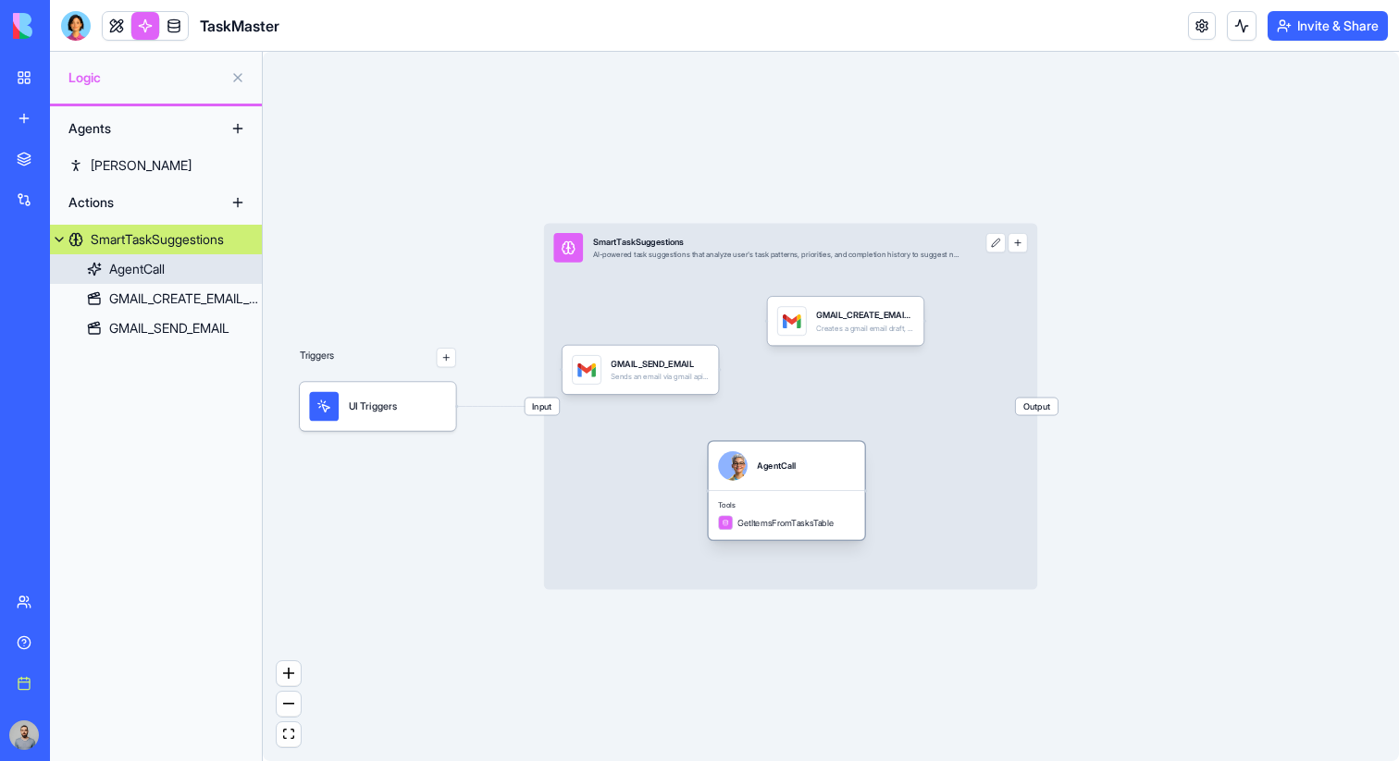
drag, startPoint x: 670, startPoint y: 424, endPoint x: 816, endPoint y: 520, distance: 175.0
click at [816, 520] on span "GetItemsFromTasksTable" at bounding box center [785, 523] width 96 height 12
drag, startPoint x: 793, startPoint y: 495, endPoint x: 810, endPoint y: 495, distance: 17.6
click at [810, 495] on div "Tools GetItemsFromTasksTable" at bounding box center [804, 514] width 156 height 49
click at [816, 495] on div "Tools GetItemsFromTasksTable" at bounding box center [810, 514] width 156 height 49
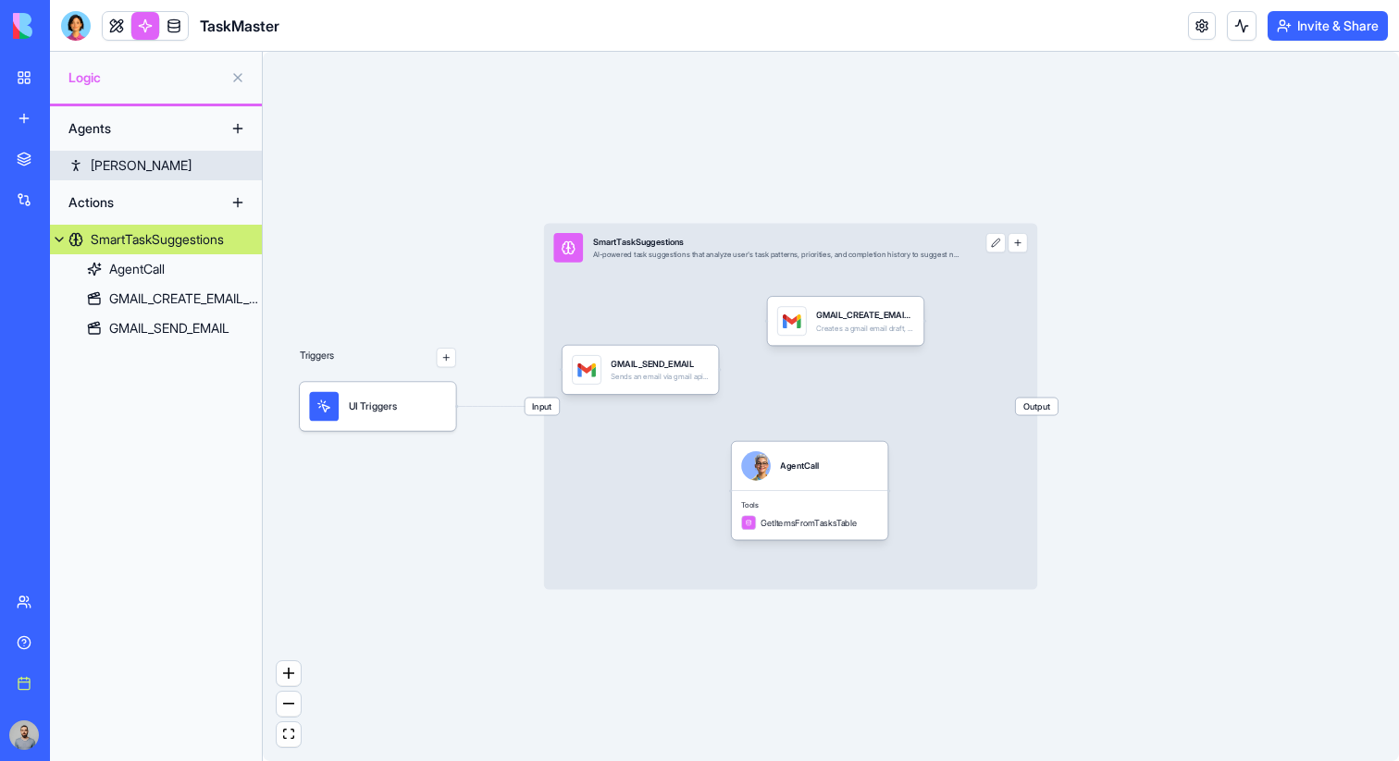
click at [150, 160] on link "Jane" at bounding box center [156, 166] width 212 height 30
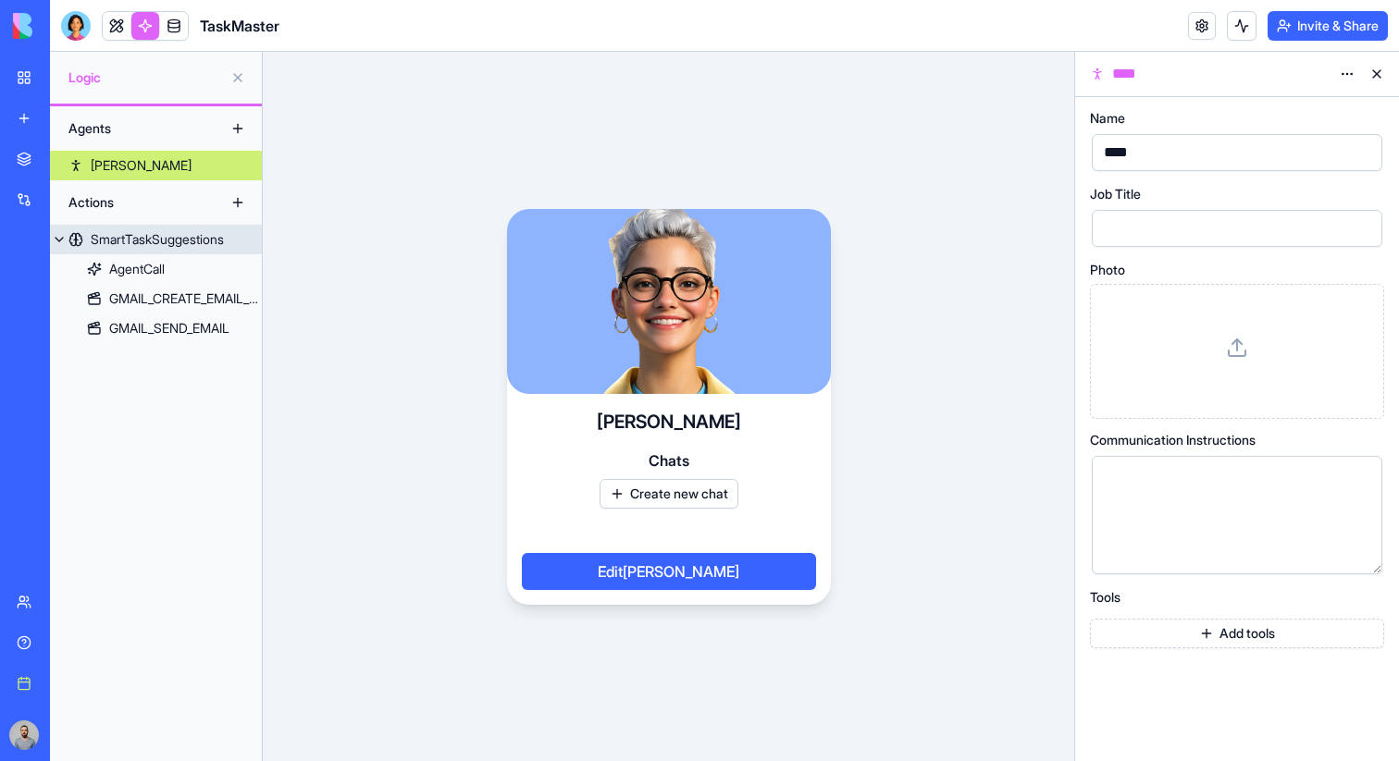
click at [155, 237] on div "SmartTaskSuggestions" at bounding box center [157, 239] width 133 height 19
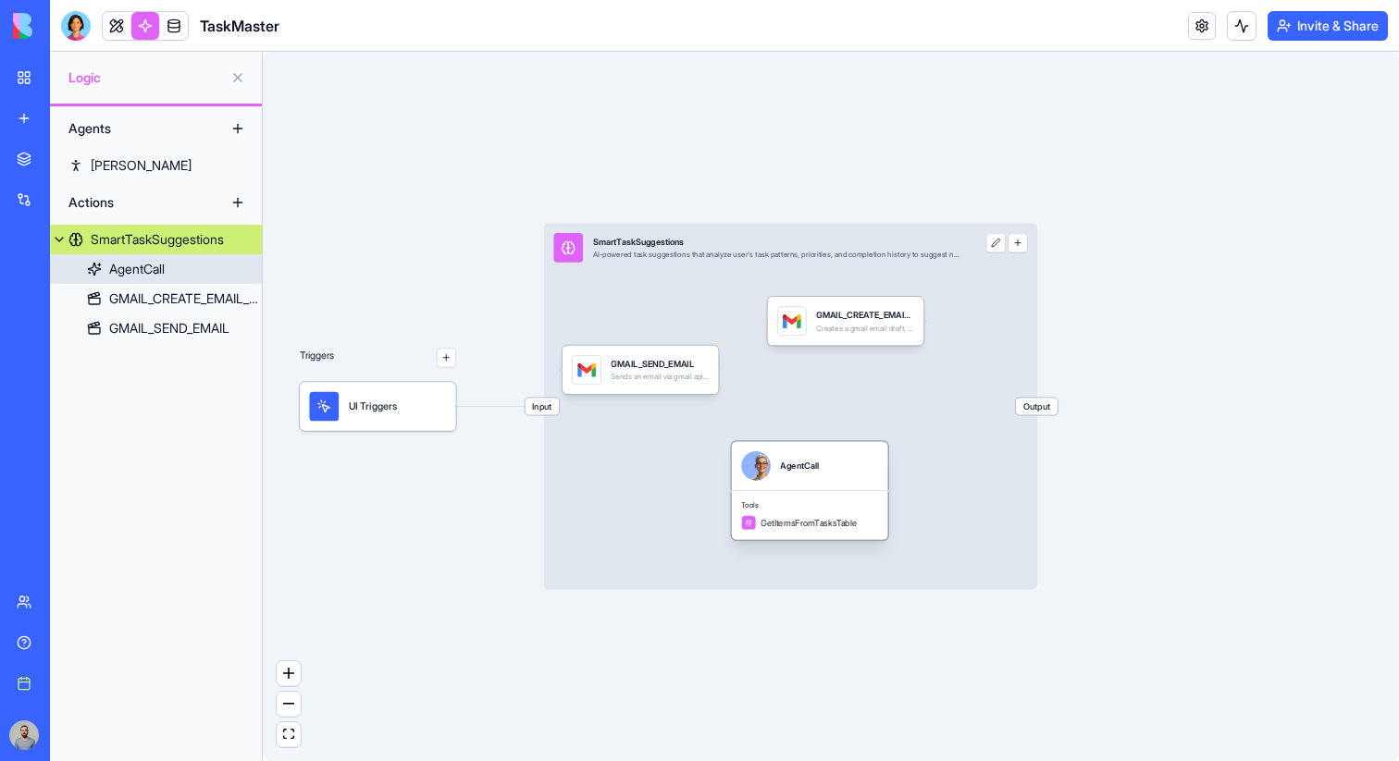
click at [163, 267] on div "AgentCall" at bounding box center [137, 269] width 56 height 19
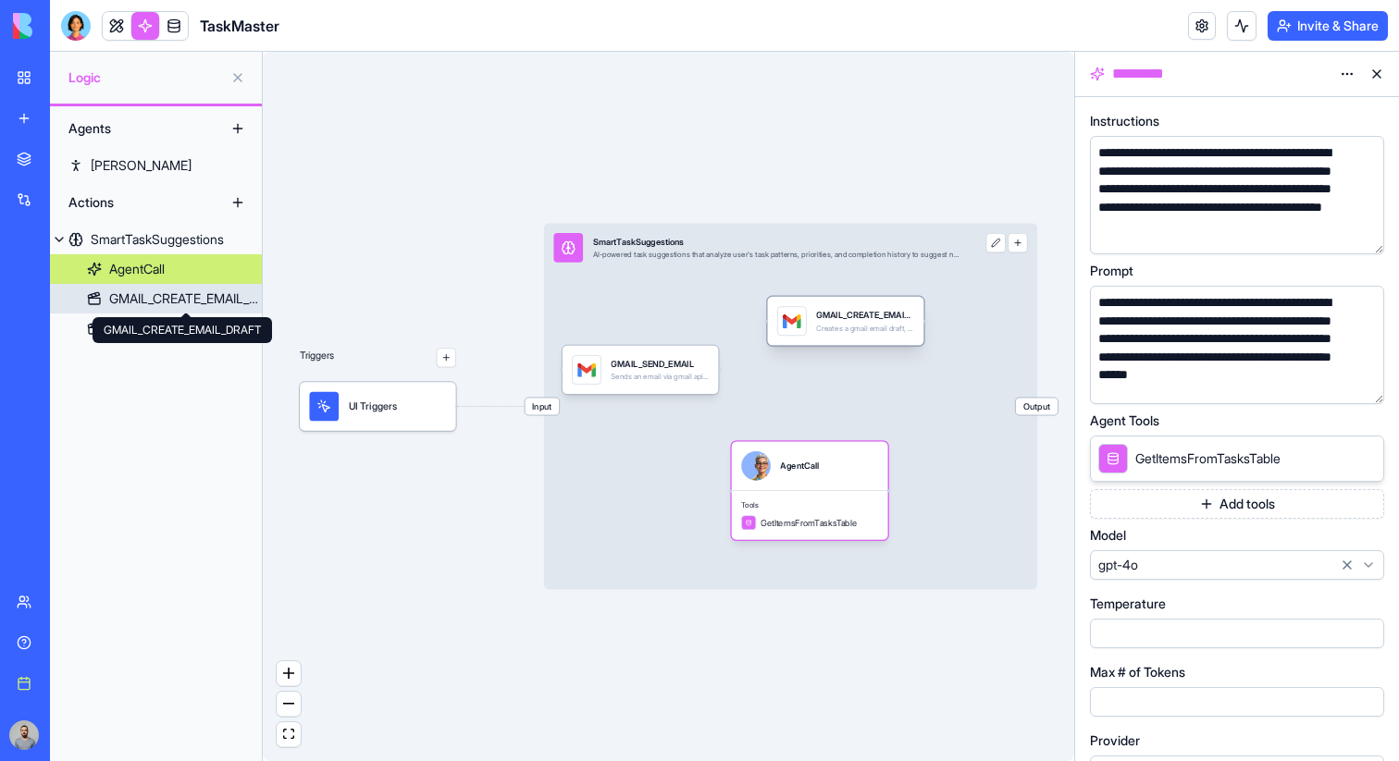
click at [173, 299] on div "GMAIL_CREATE_EMAIL_DRAFT" at bounding box center [185, 299] width 153 height 19
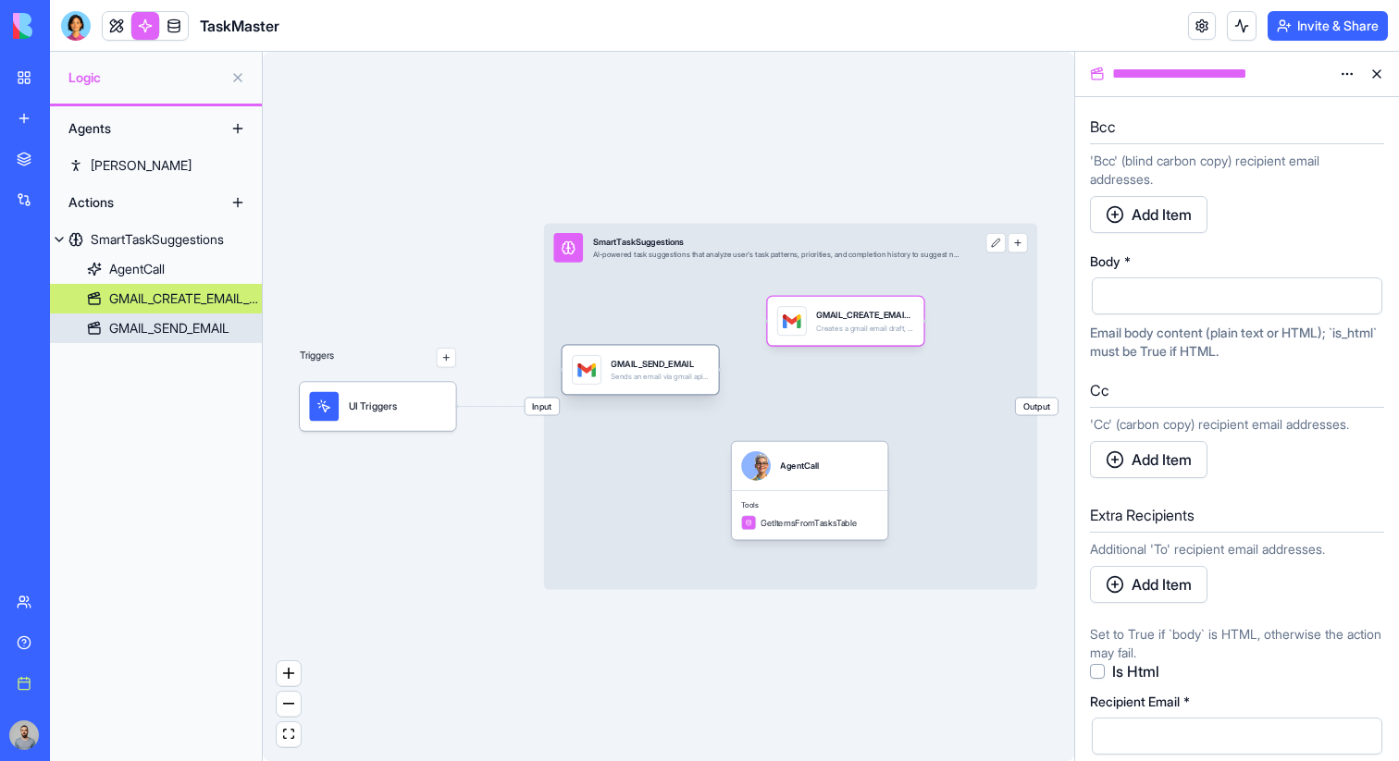
click at [187, 328] on div "GMAIL_SEND_EMAIL" at bounding box center [169, 328] width 120 height 19
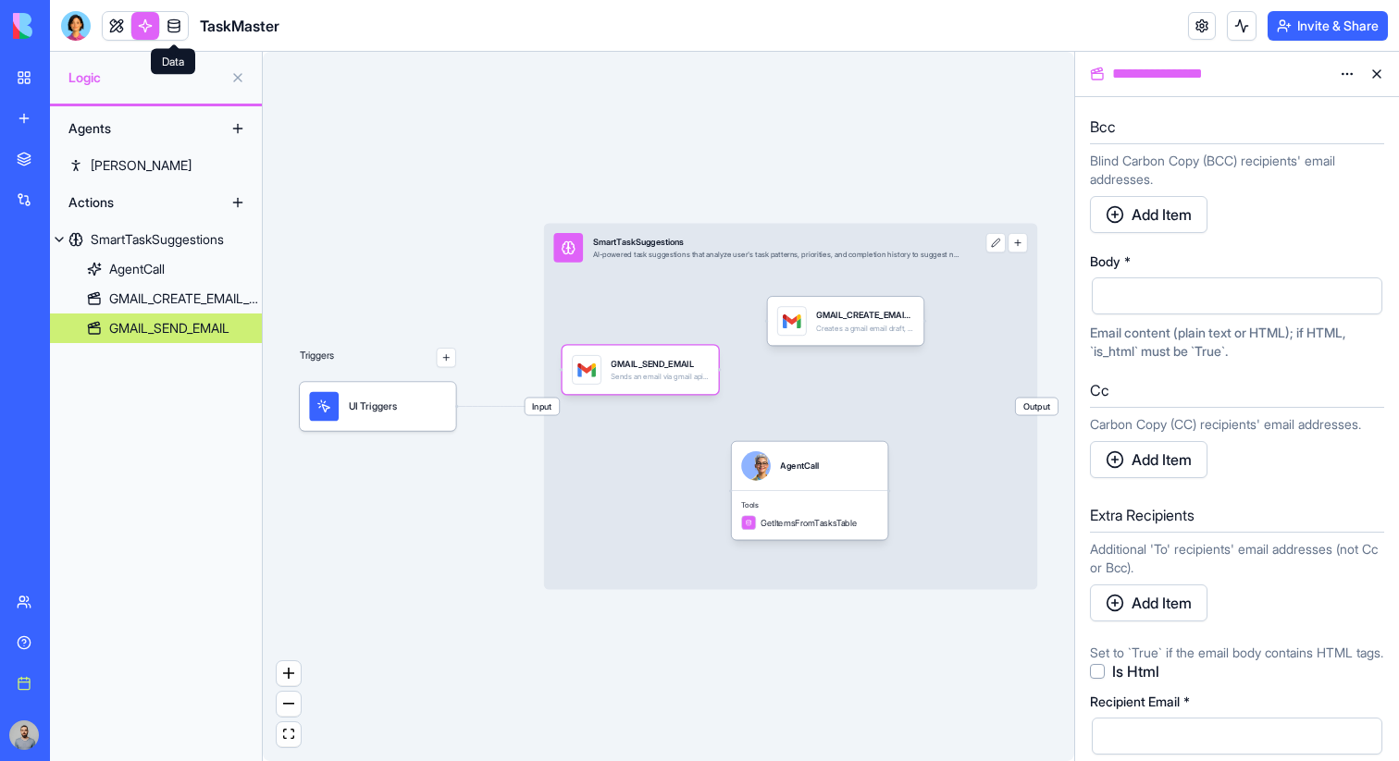
click at [177, 35] on link at bounding box center [174, 26] width 28 height 28
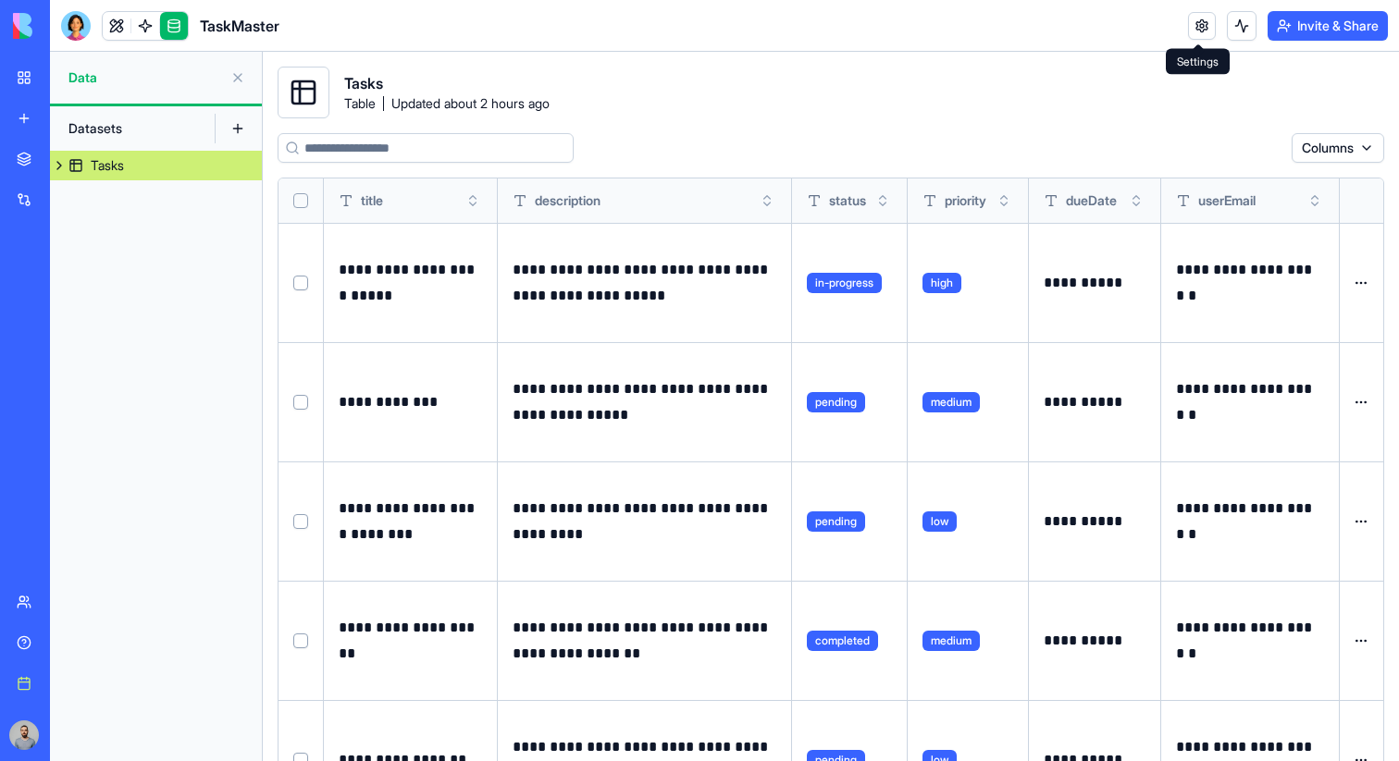
click at [1206, 28] on link at bounding box center [1202, 26] width 28 height 28
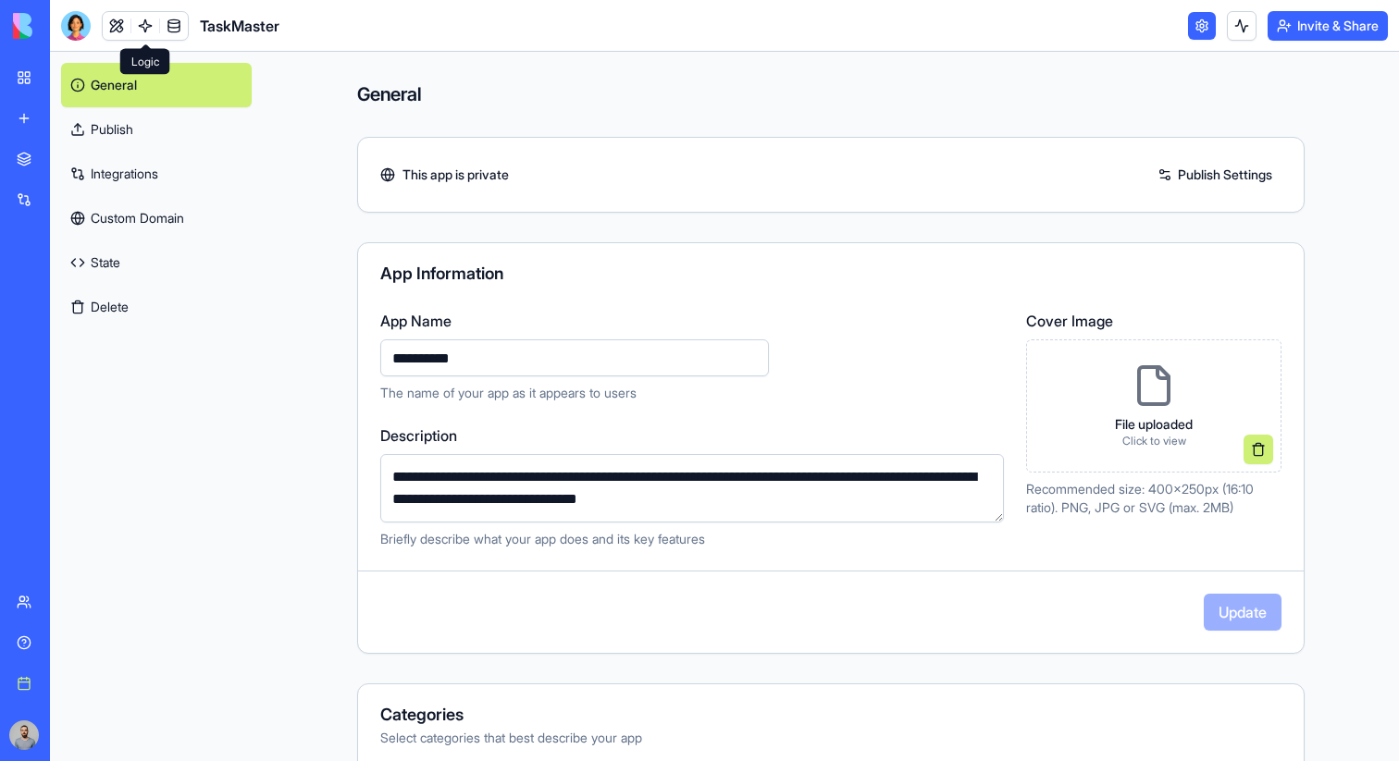
click at [140, 20] on link at bounding box center [145, 26] width 28 height 28
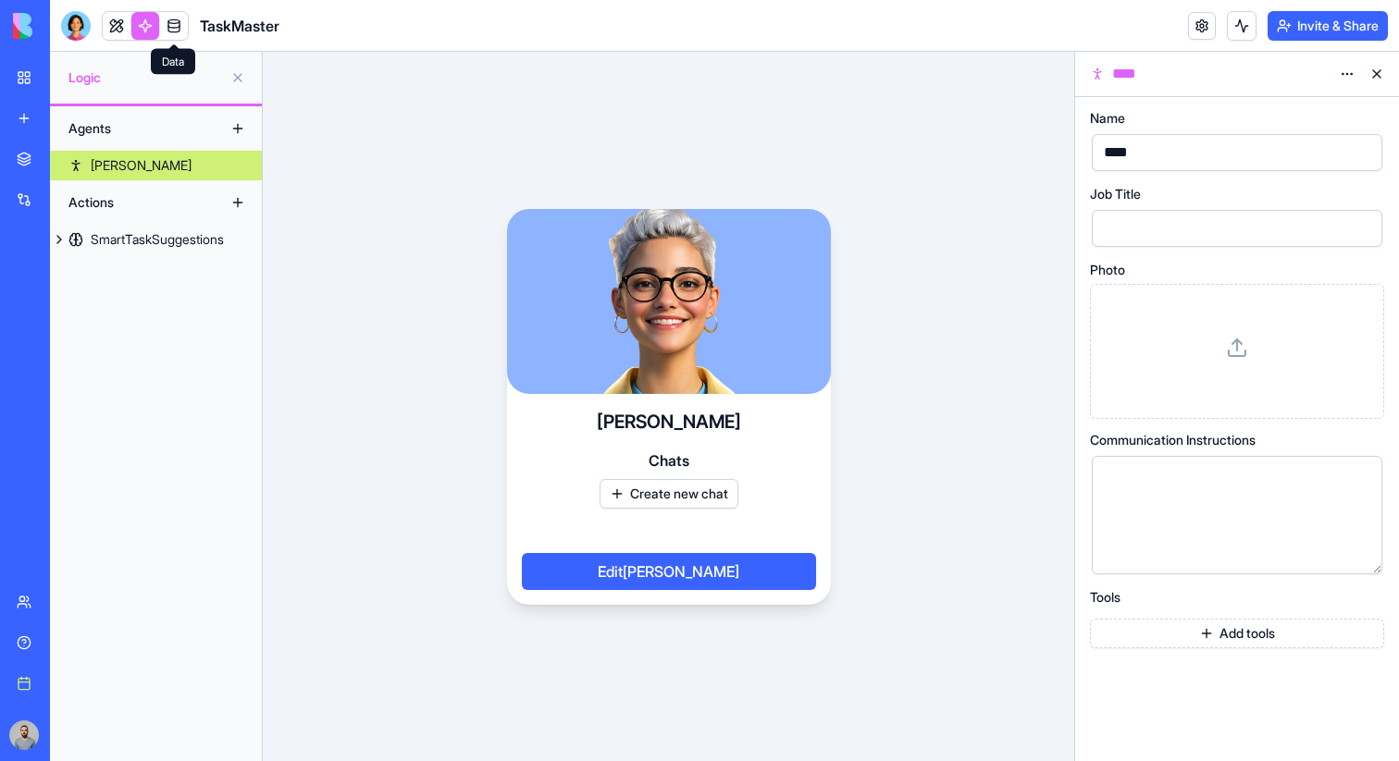
click at [167, 25] on link at bounding box center [174, 26] width 28 height 28
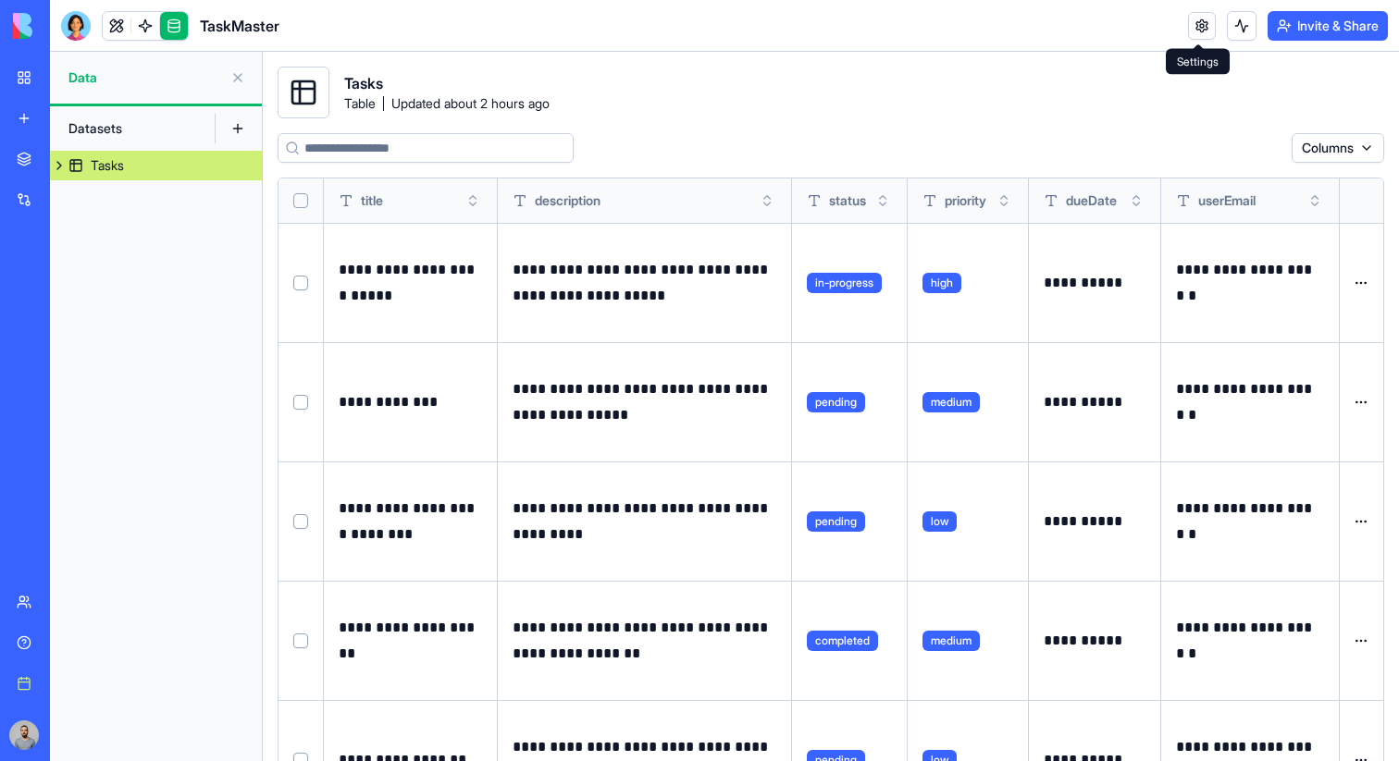
click at [1196, 18] on link at bounding box center [1202, 26] width 28 height 28
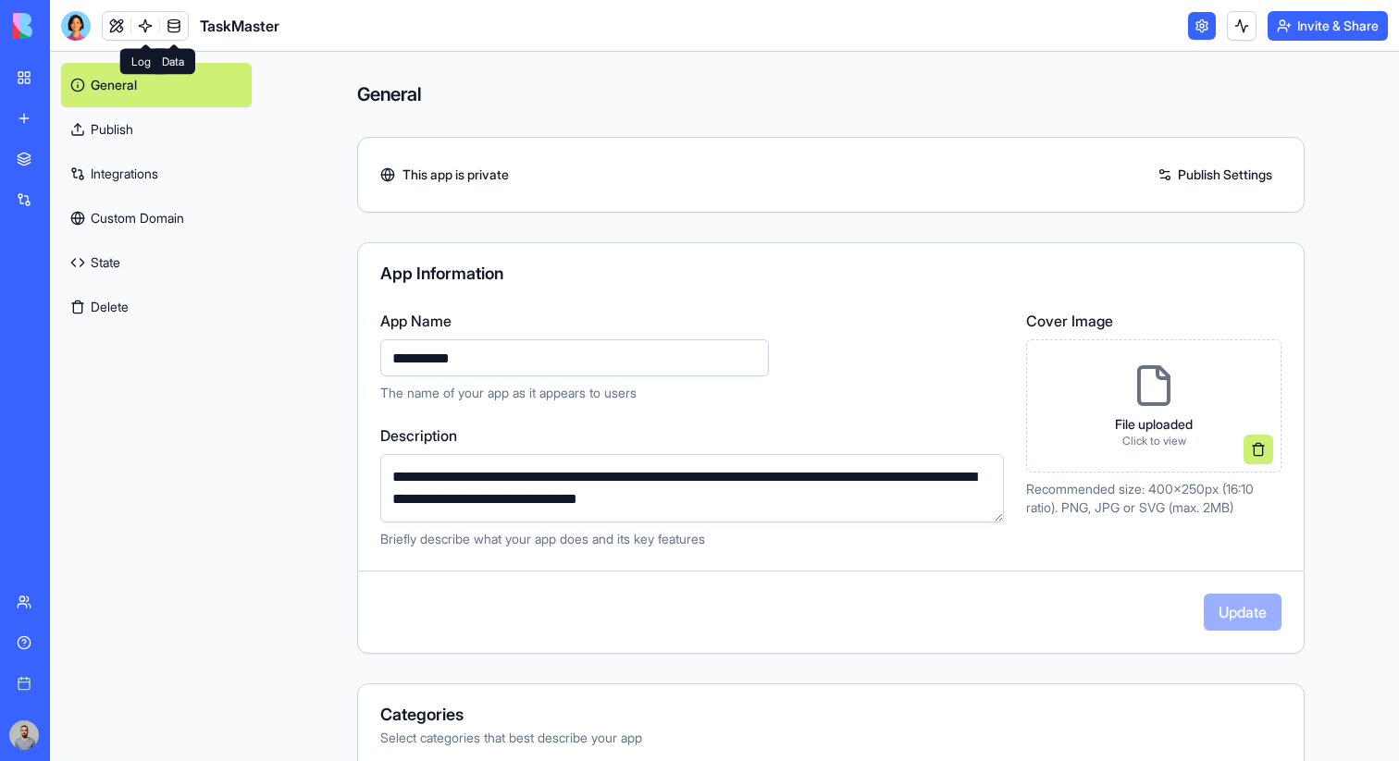
click at [171, 21] on link at bounding box center [174, 26] width 28 height 28
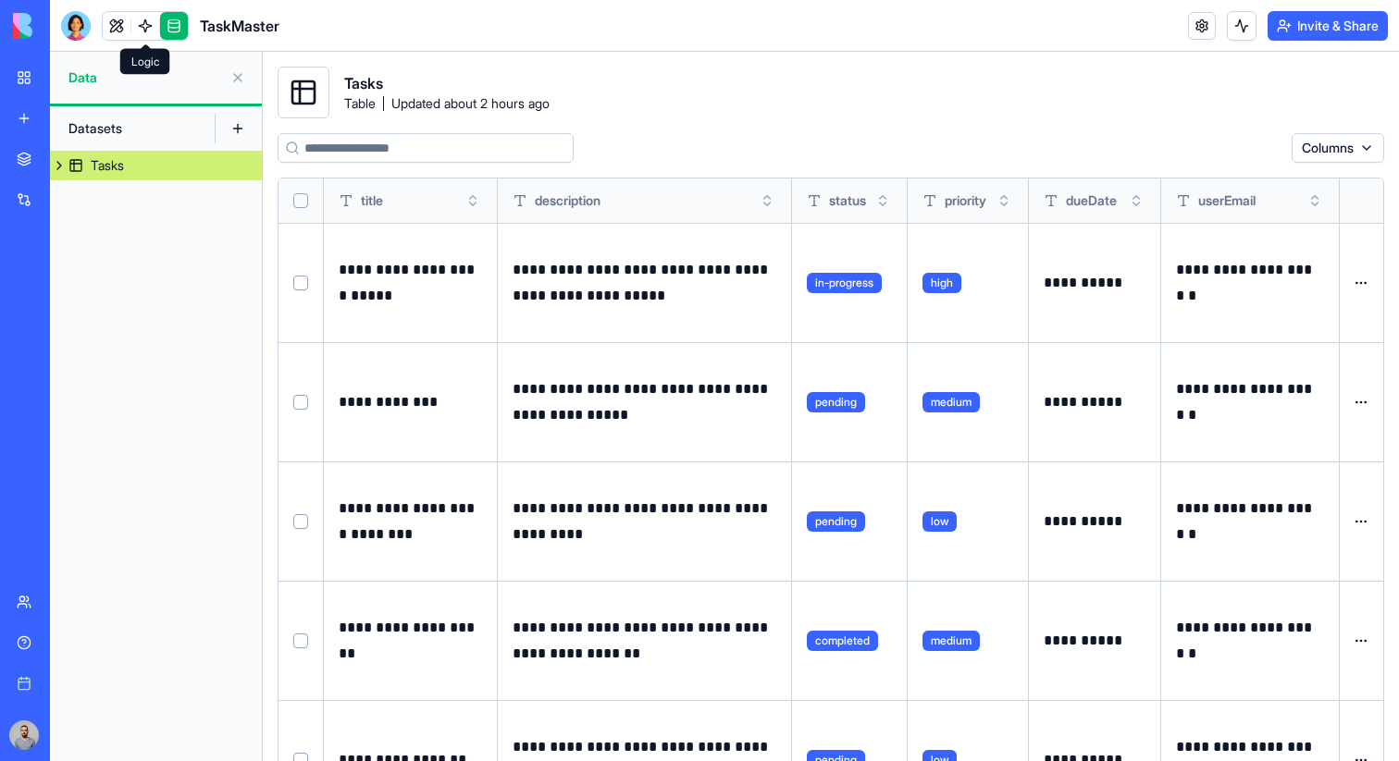
click at [154, 22] on link at bounding box center [145, 26] width 28 height 28
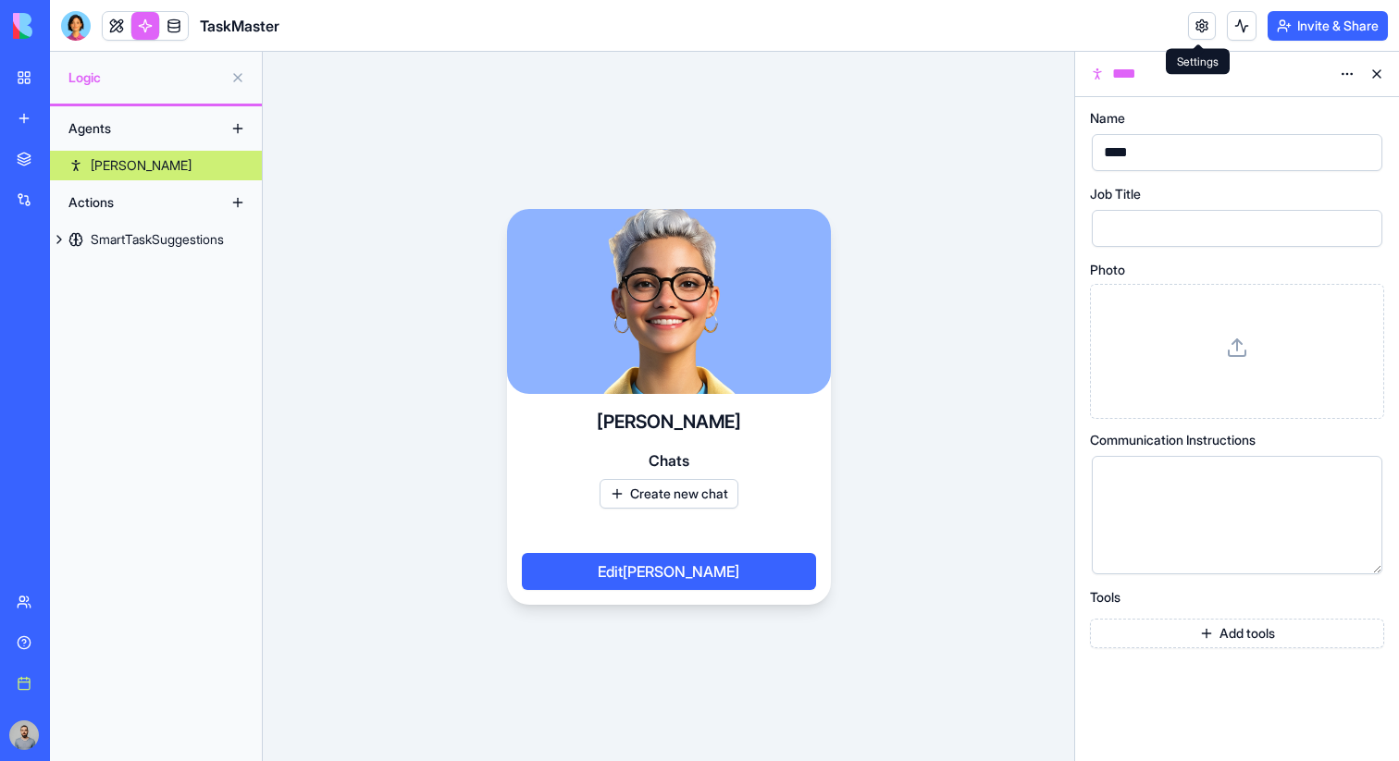
click at [1198, 25] on link at bounding box center [1202, 26] width 28 height 28
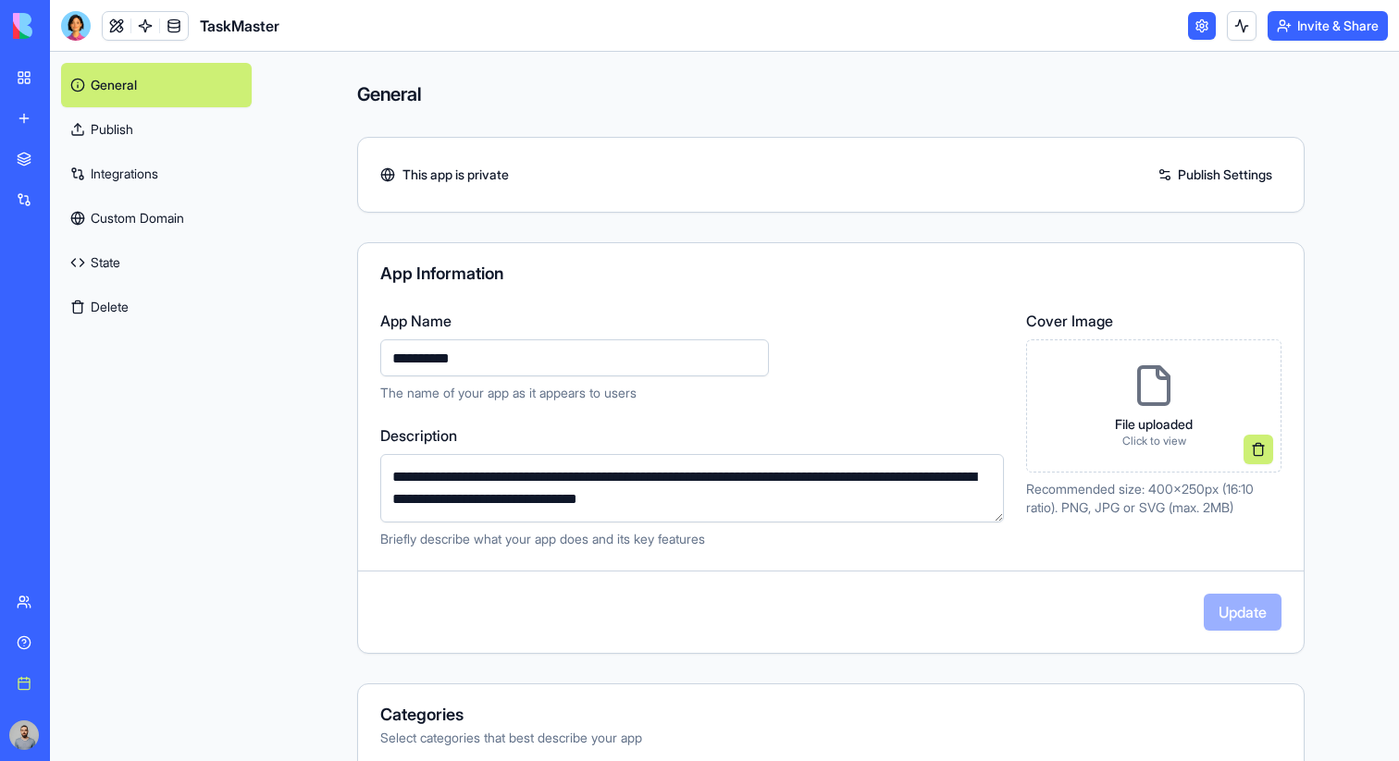
click at [134, 124] on link "Publish" at bounding box center [156, 129] width 191 height 44
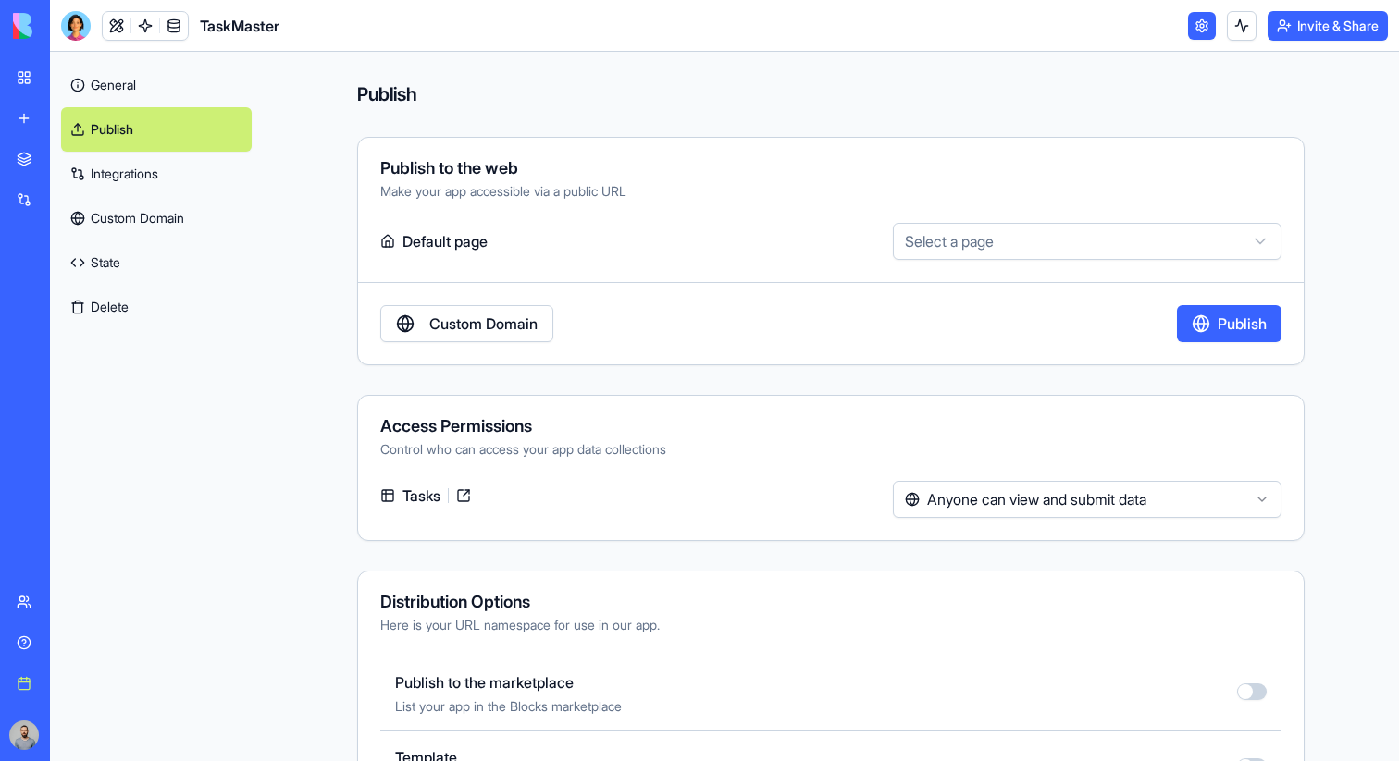
click at [152, 175] on link "Integrations" at bounding box center [156, 174] width 191 height 44
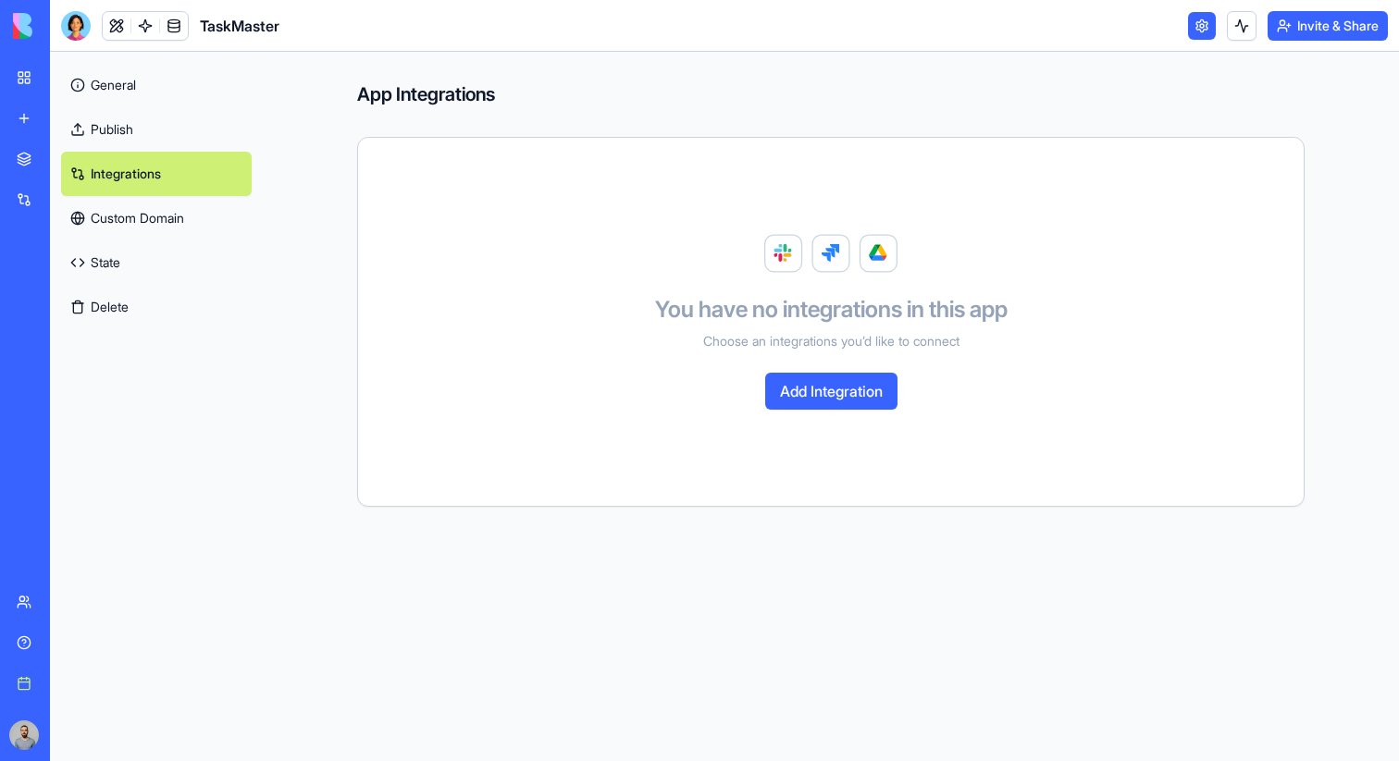
click at [163, 204] on link "Custom Domain" at bounding box center [156, 218] width 191 height 44
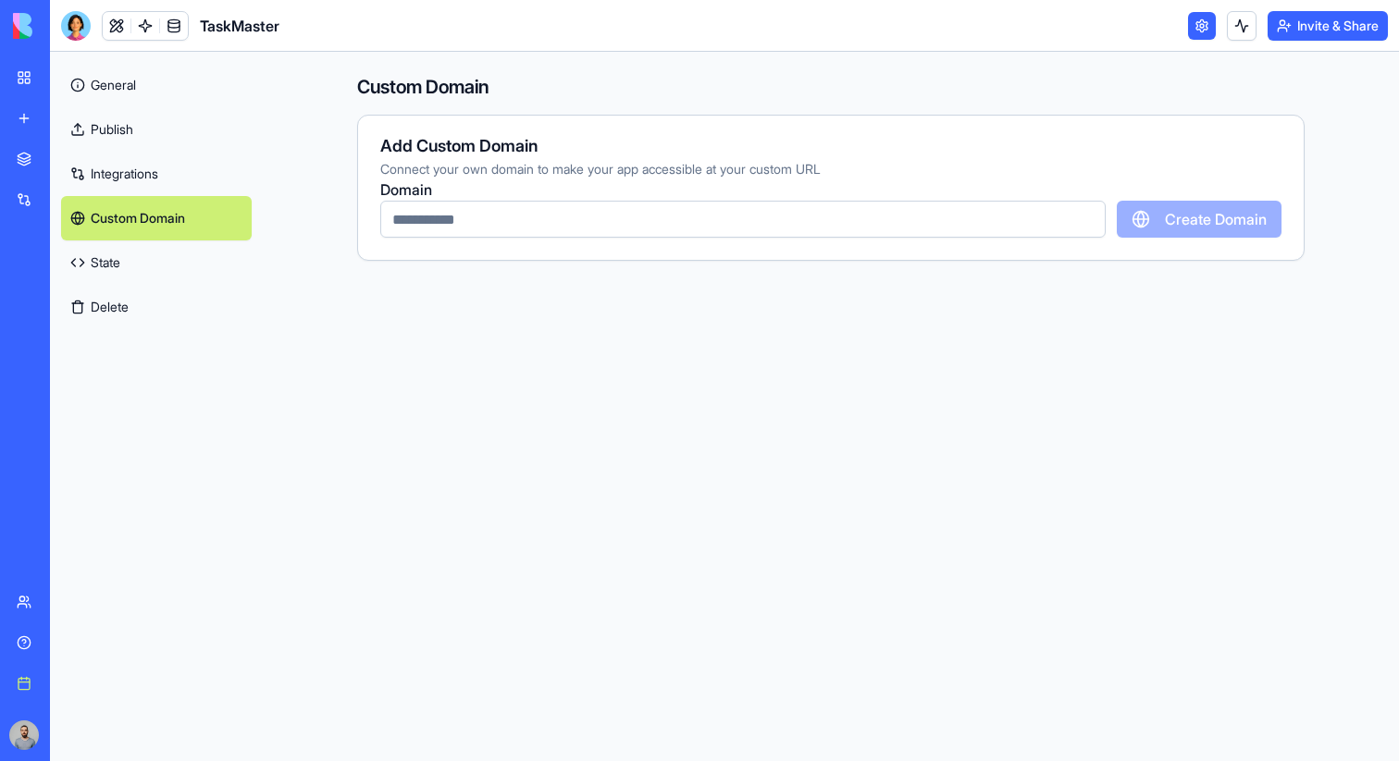
click at [179, 274] on link "State" at bounding box center [156, 263] width 191 height 44
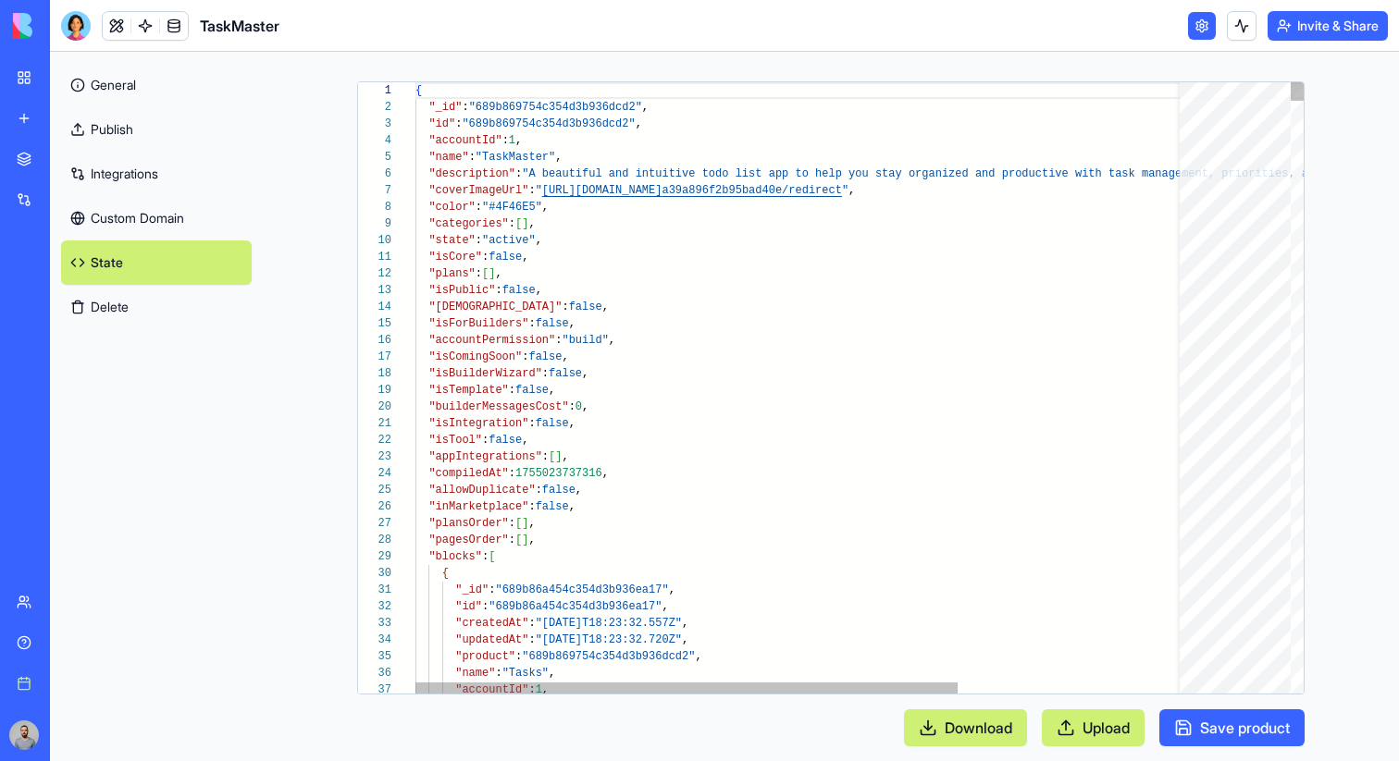
scroll to position [167, 0]
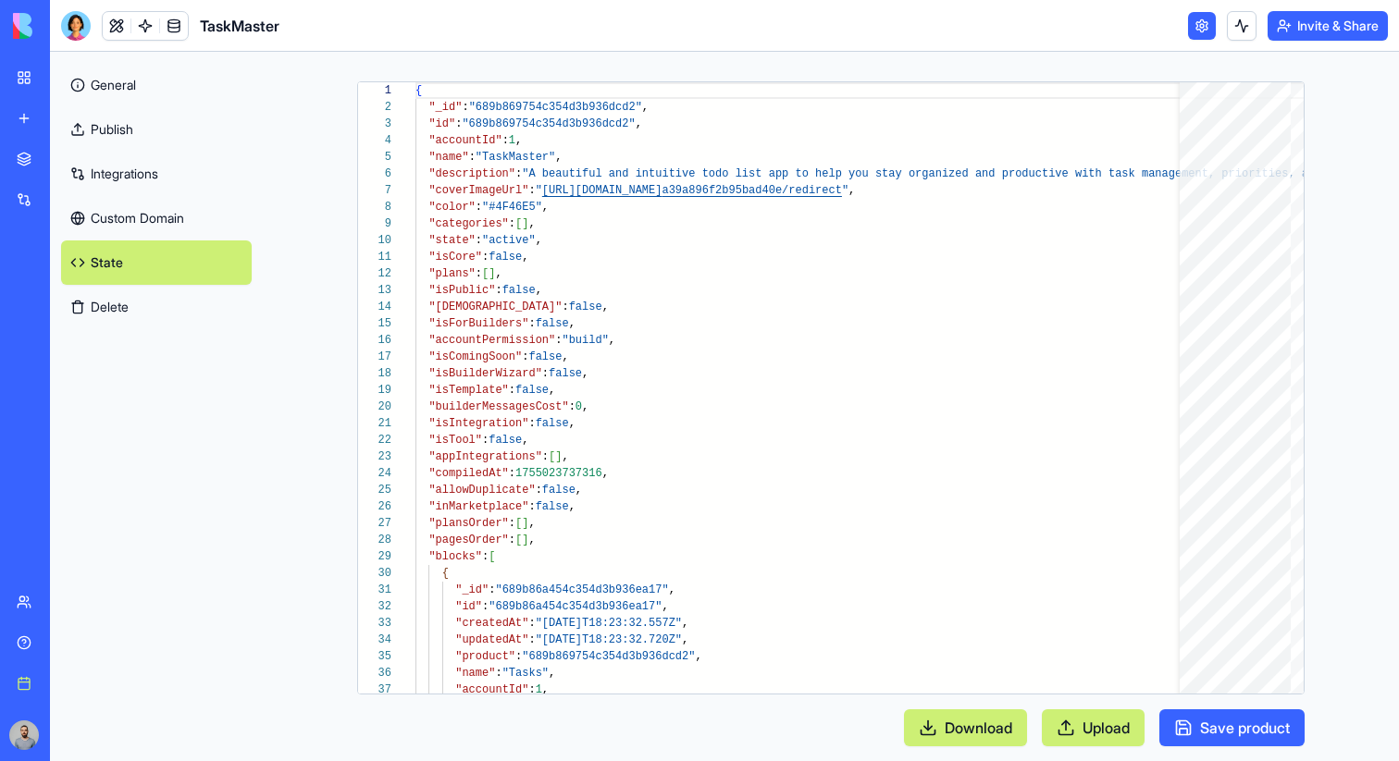
click at [182, 295] on button "Delete" at bounding box center [156, 307] width 191 height 44
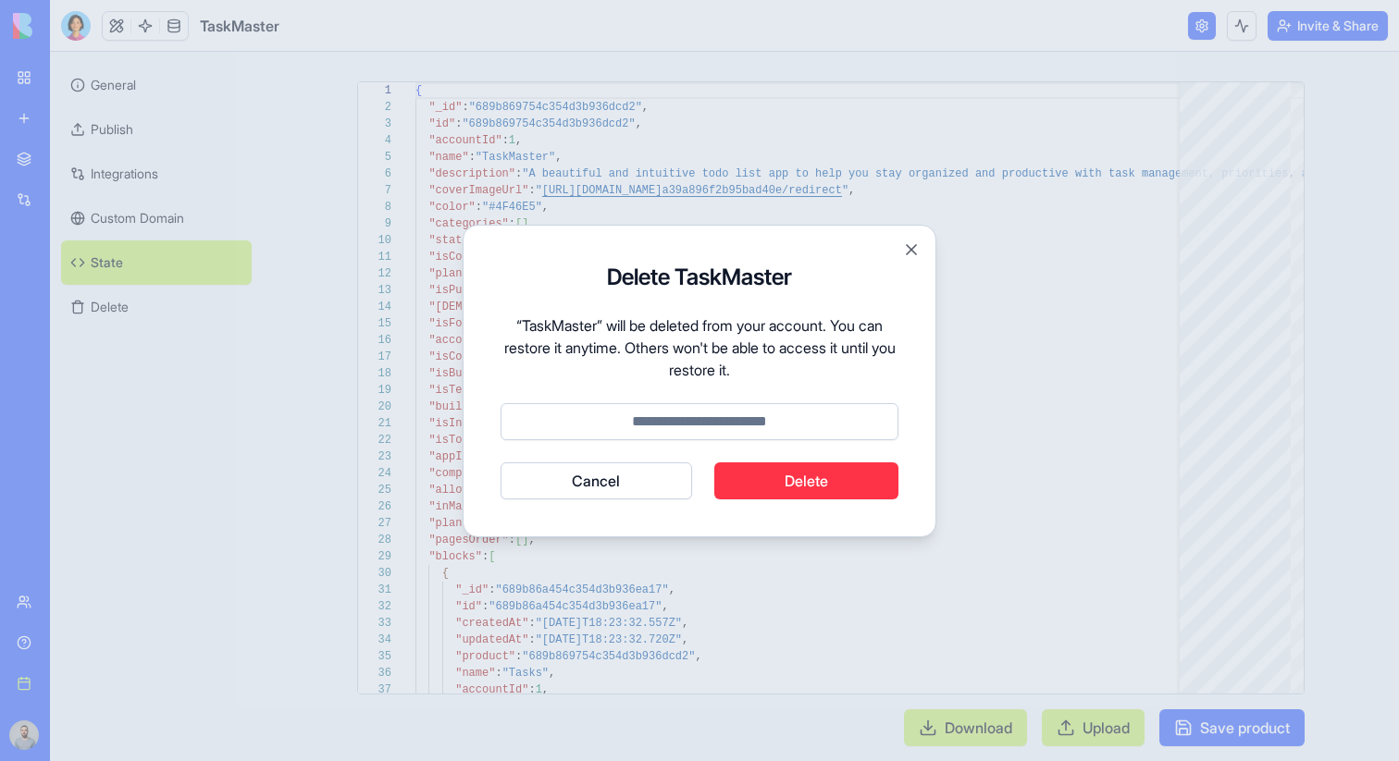
click at [556, 483] on button "Cancel" at bounding box center [597, 481] width 192 height 37
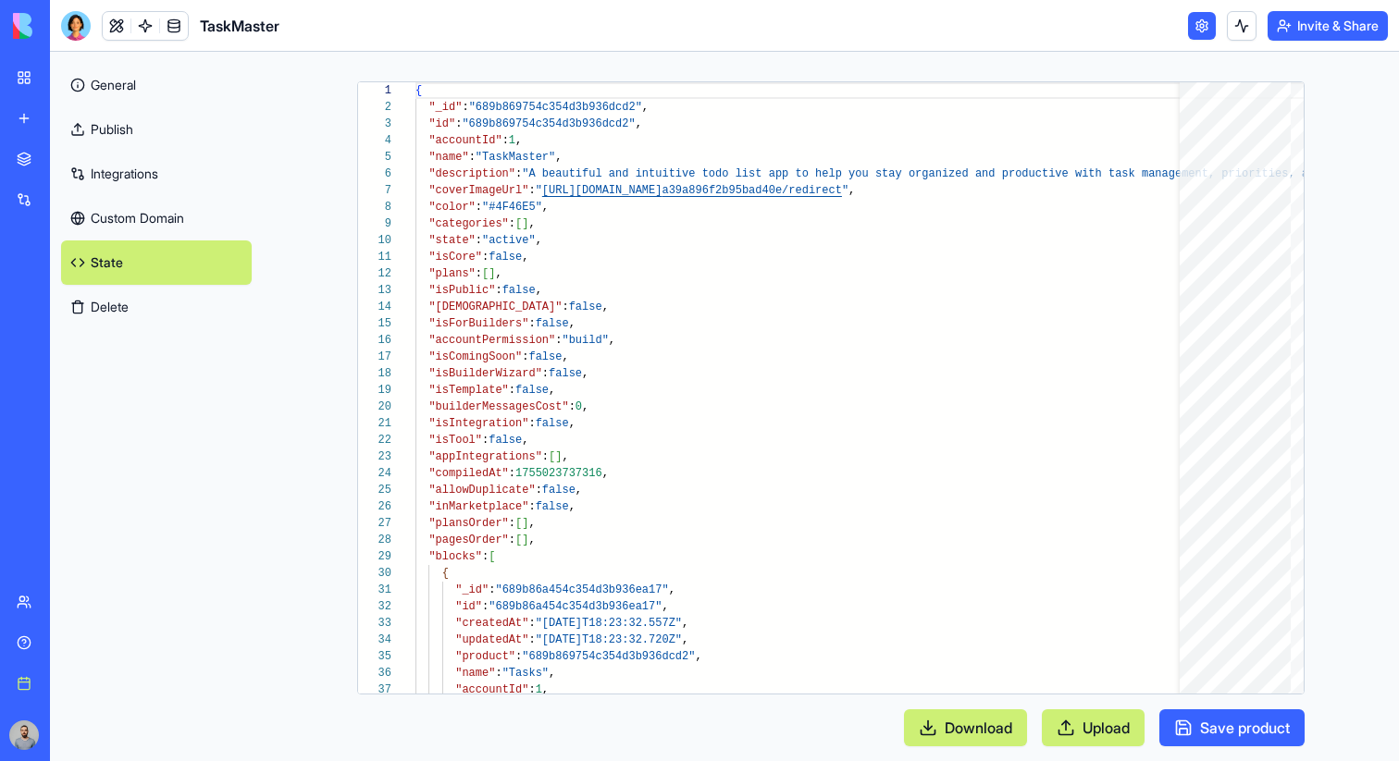
click at [151, 97] on link "General" at bounding box center [156, 85] width 191 height 44
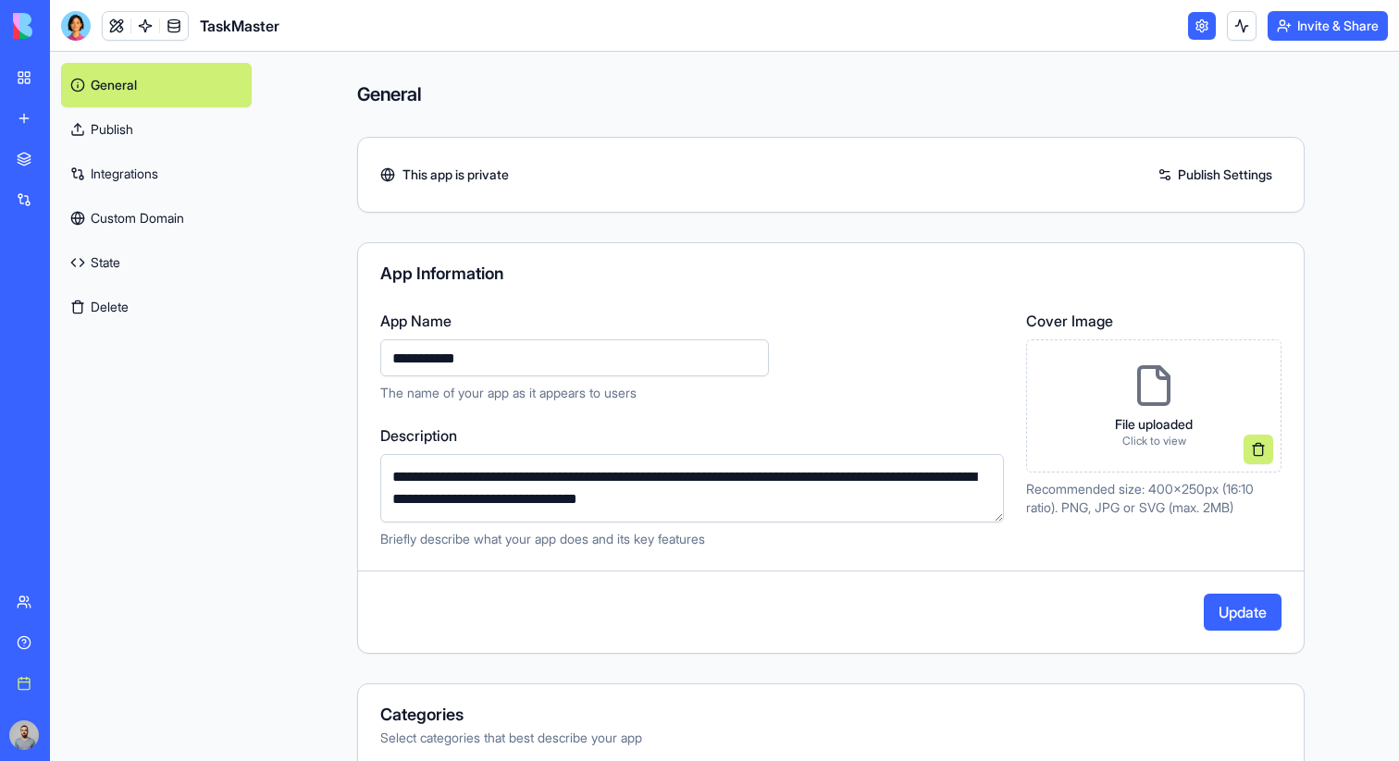
type input "**********"
